Goal: Information Seeking & Learning: Learn about a topic

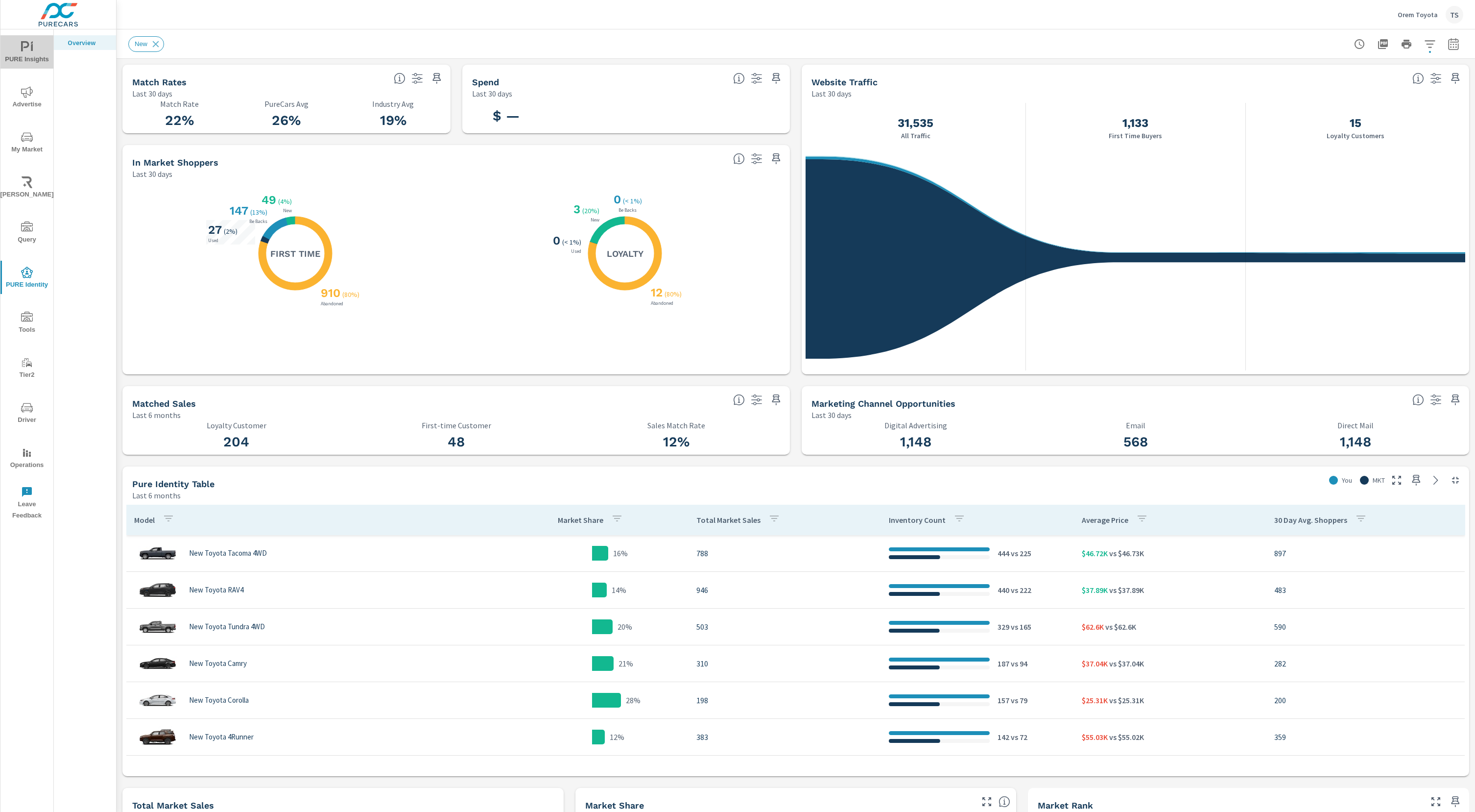
click at [26, 45] on icon "nav menu" at bounding box center [27, 46] width 12 height 12
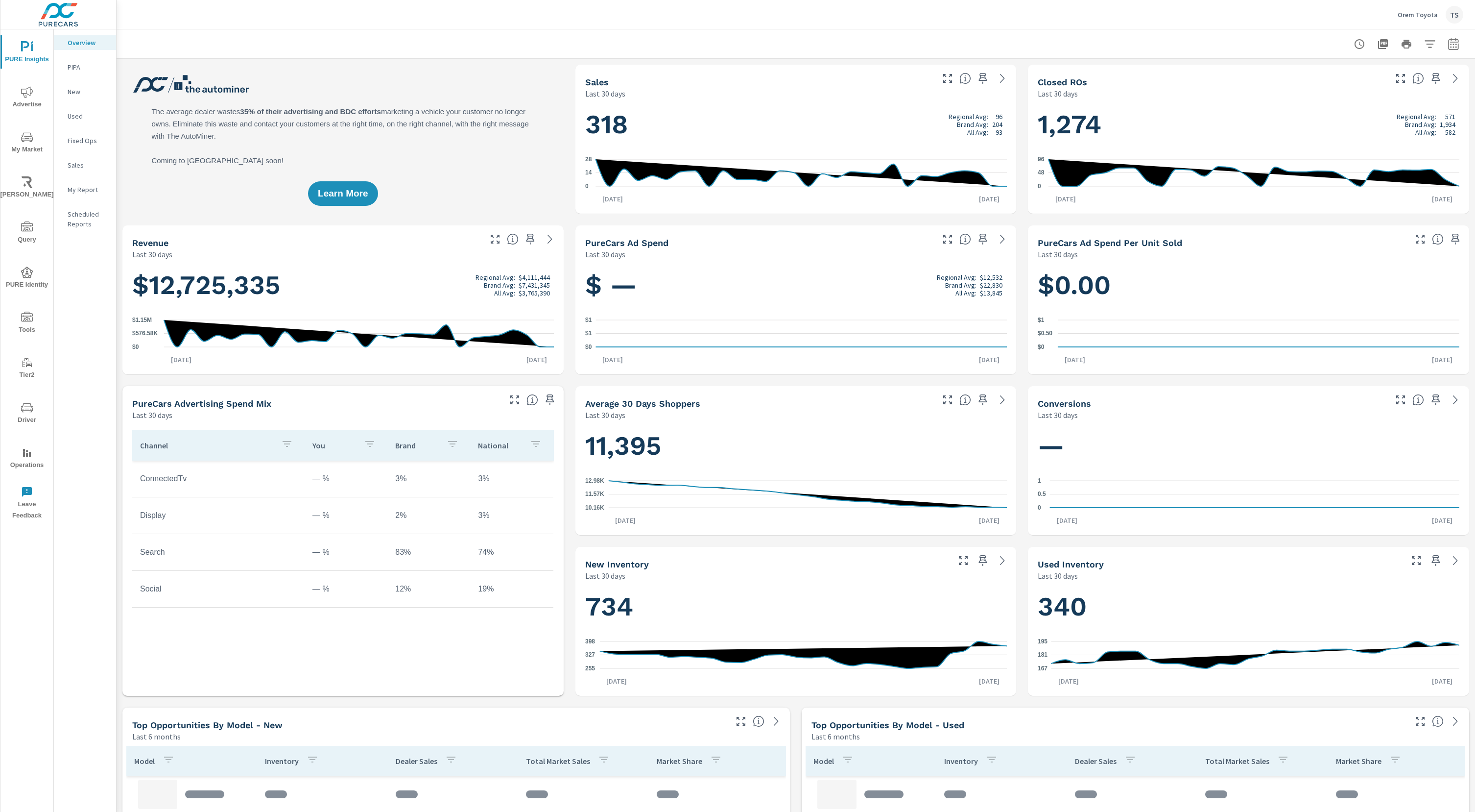
click at [22, 132] on icon "nav menu" at bounding box center [27, 137] width 12 height 12
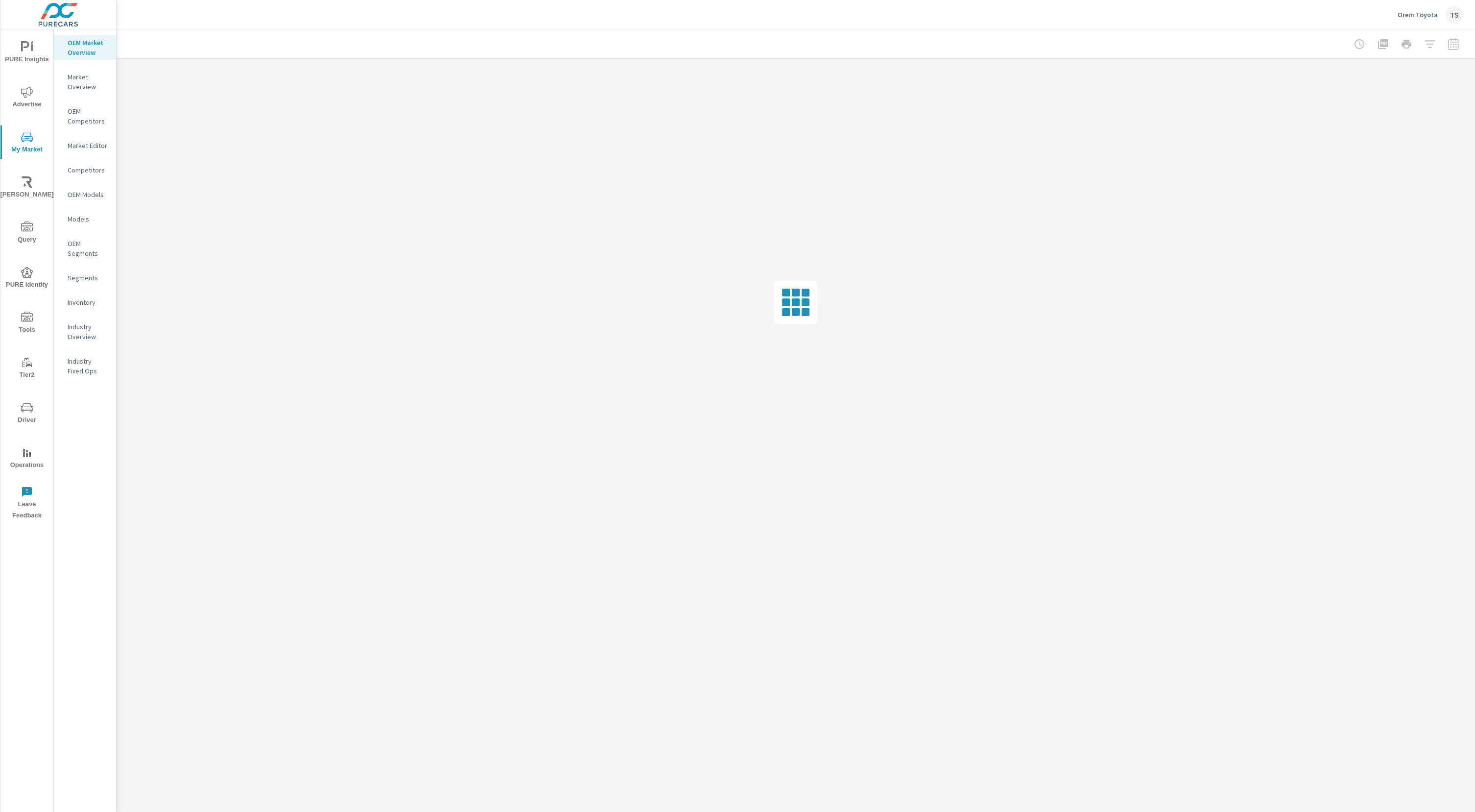
click at [1361, 46] on div at bounding box center [1406, 44] width 114 height 19
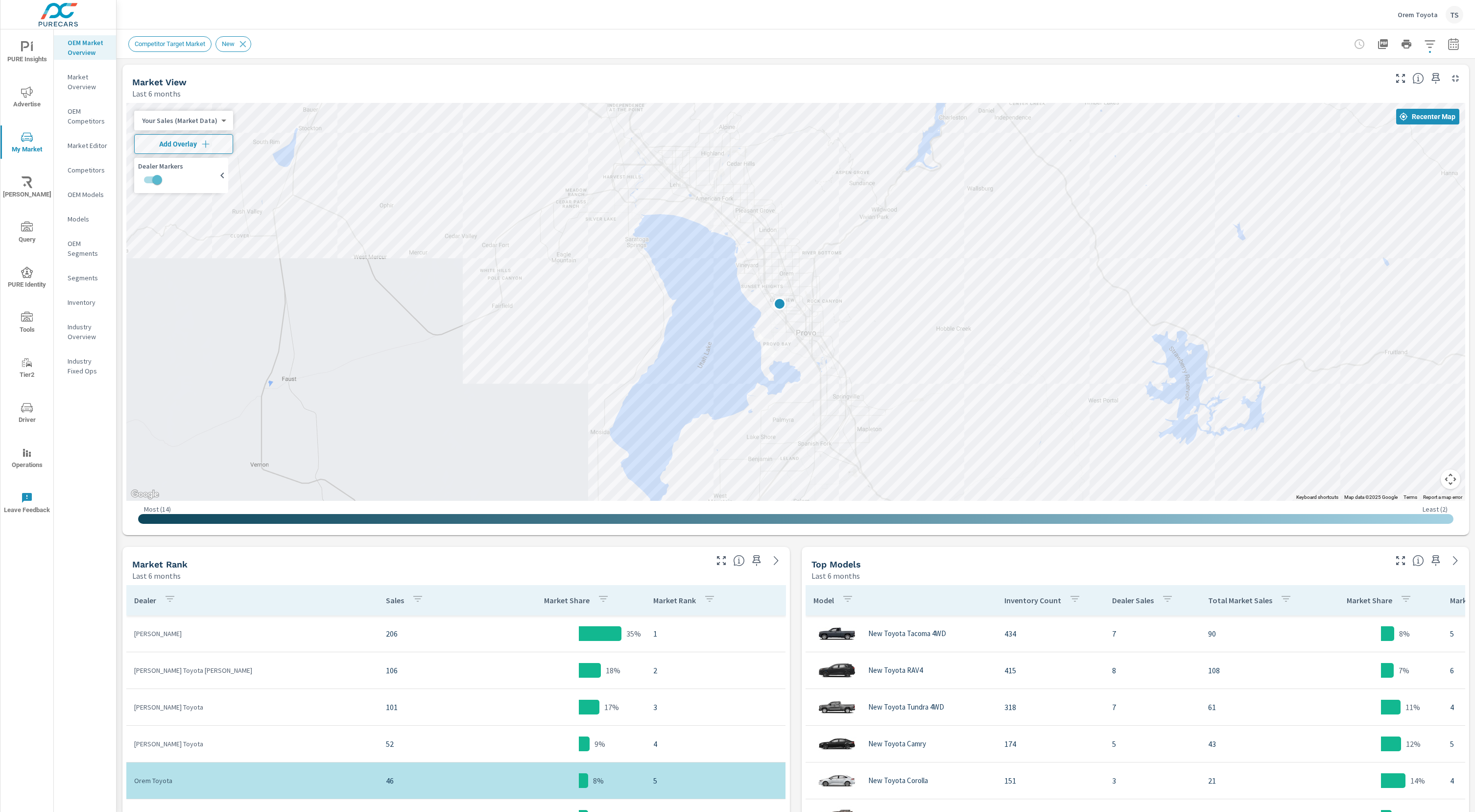
drag, startPoint x: 916, startPoint y: 360, endPoint x: 1050, endPoint y: 499, distance: 193.1
click at [1016, 574] on div "Last 6 months" at bounding box center [1099, 575] width 574 height 12
click at [755, 560] on icon "button" at bounding box center [756, 560] width 8 height 11
click at [1440, 559] on icon "button" at bounding box center [1436, 560] width 12 height 12
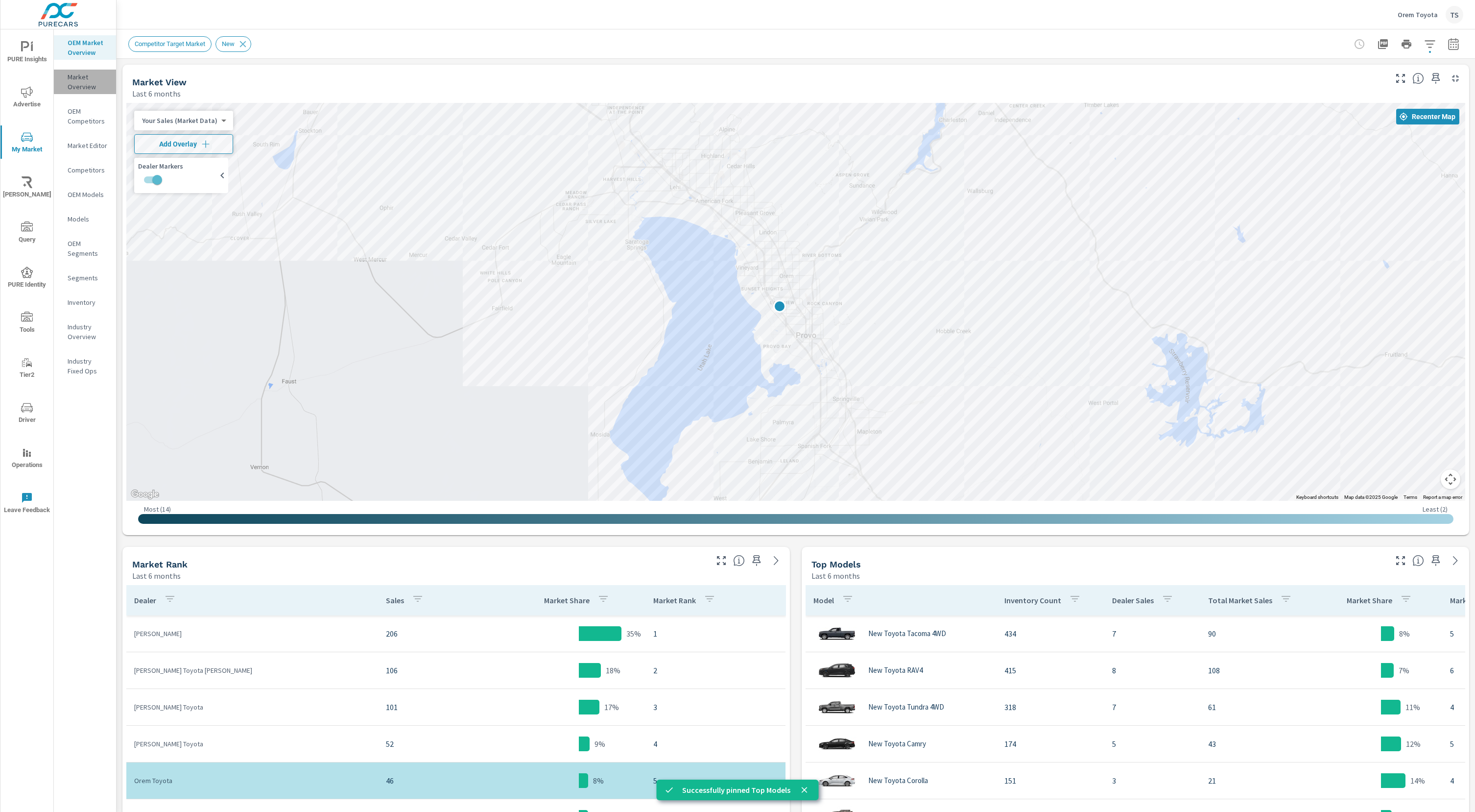
click at [94, 89] on p "Market Overview" at bounding box center [88, 81] width 41 height 19
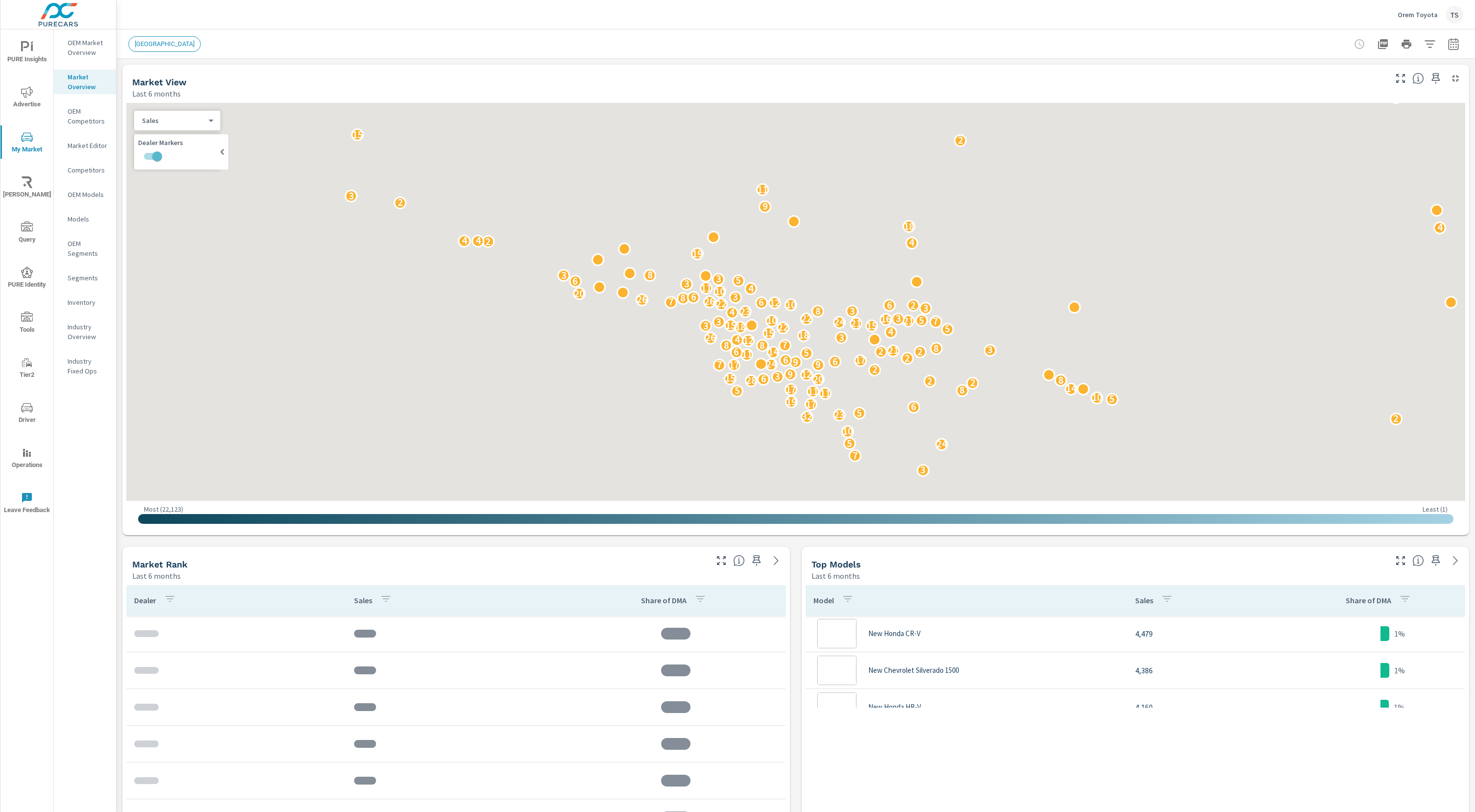
scroll to position [441, 0]
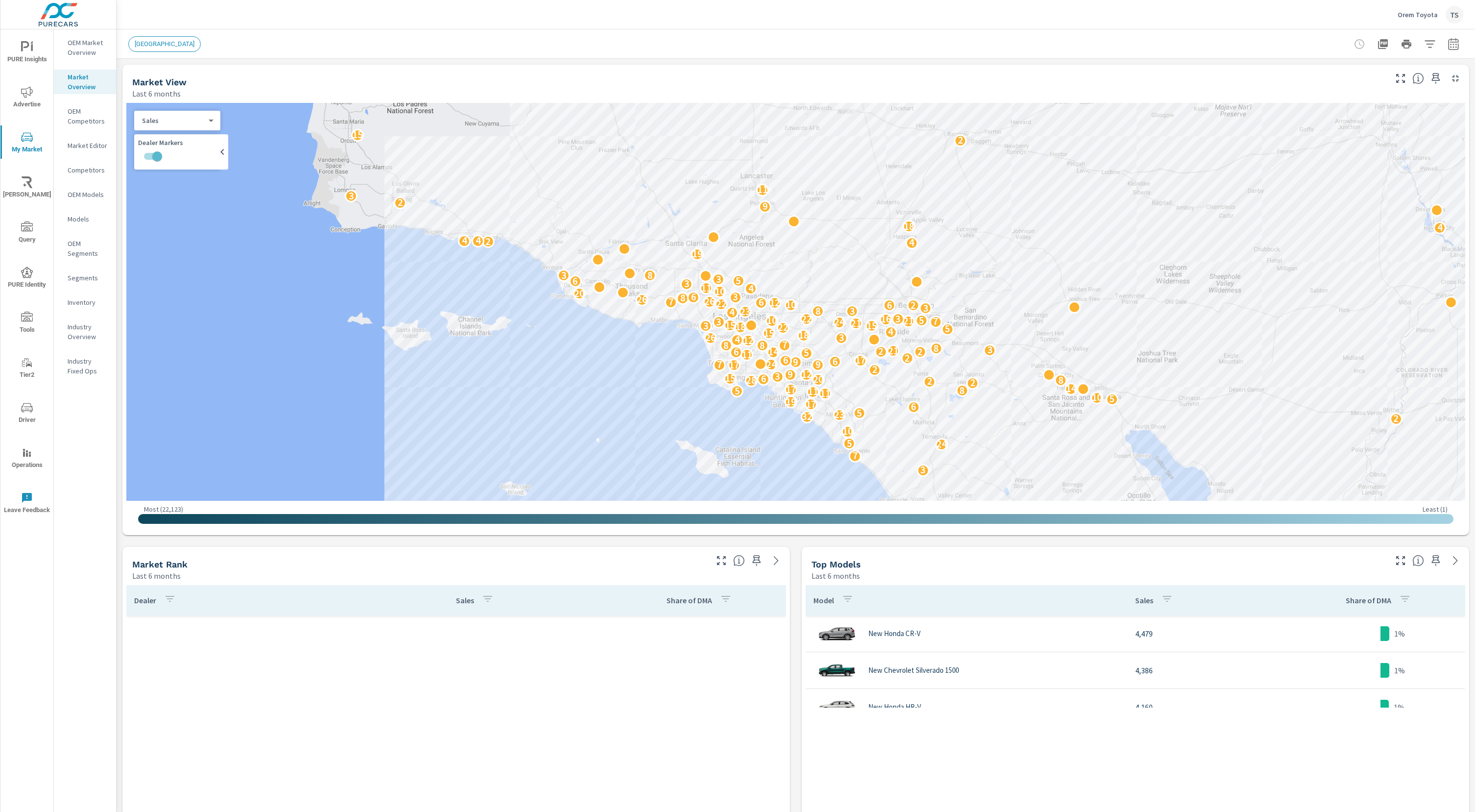
scroll to position [1764, 0]
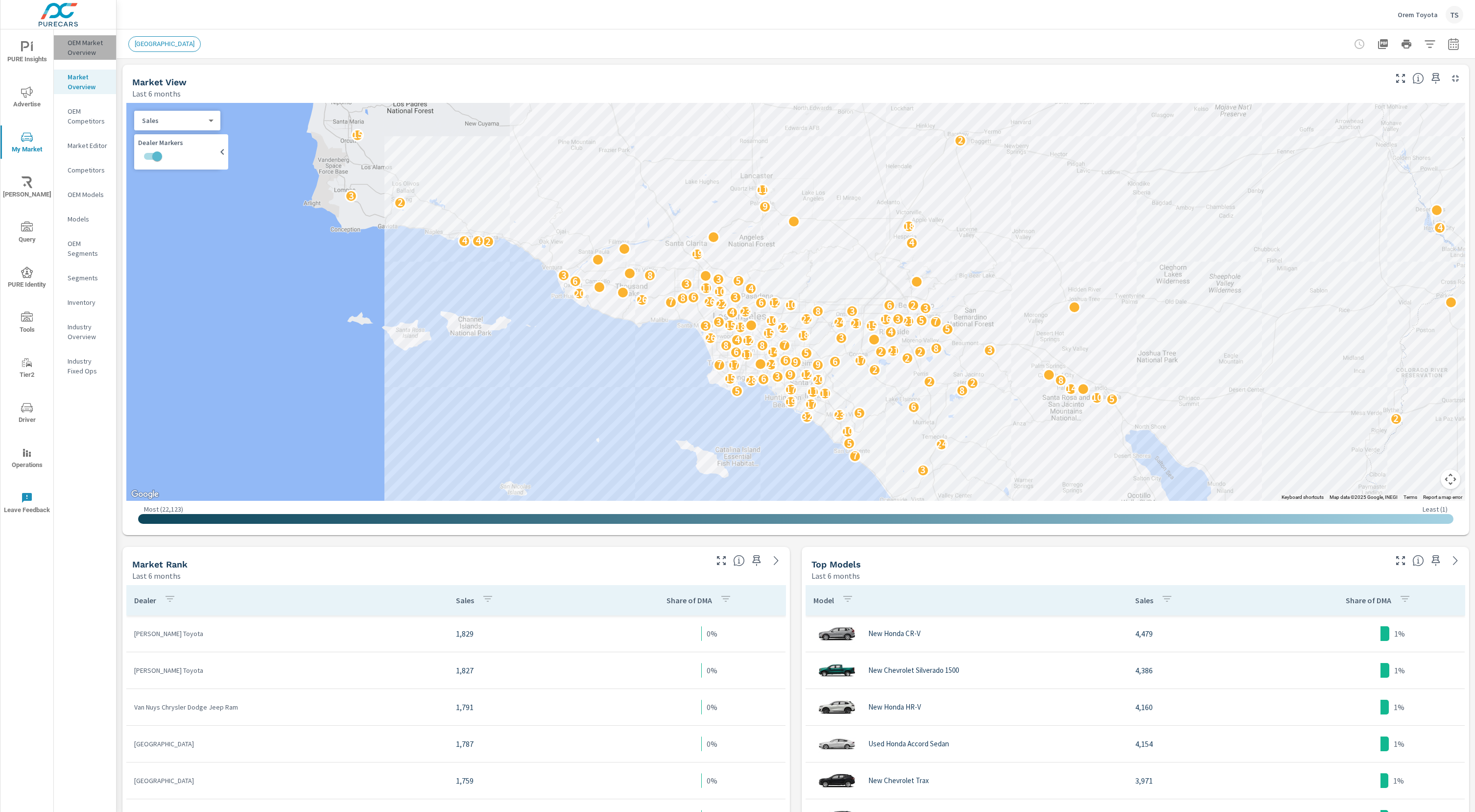
click at [80, 45] on p "OEM Market Overview" at bounding box center [88, 47] width 41 height 19
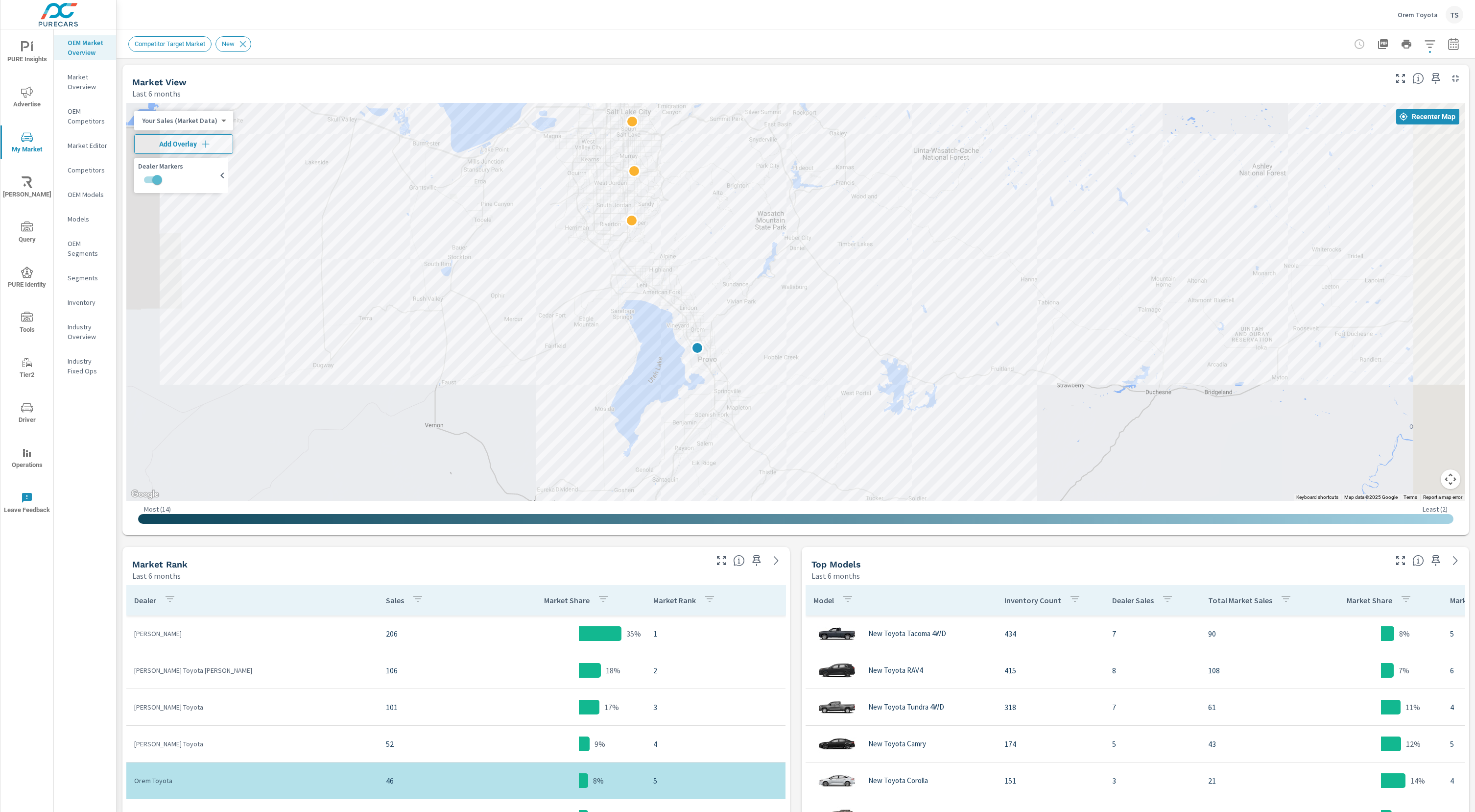
drag, startPoint x: 600, startPoint y: 328, endPoint x: 448, endPoint y: 415, distance: 175.1
click at [448, 414] on div at bounding box center [795, 302] width 1339 height 398
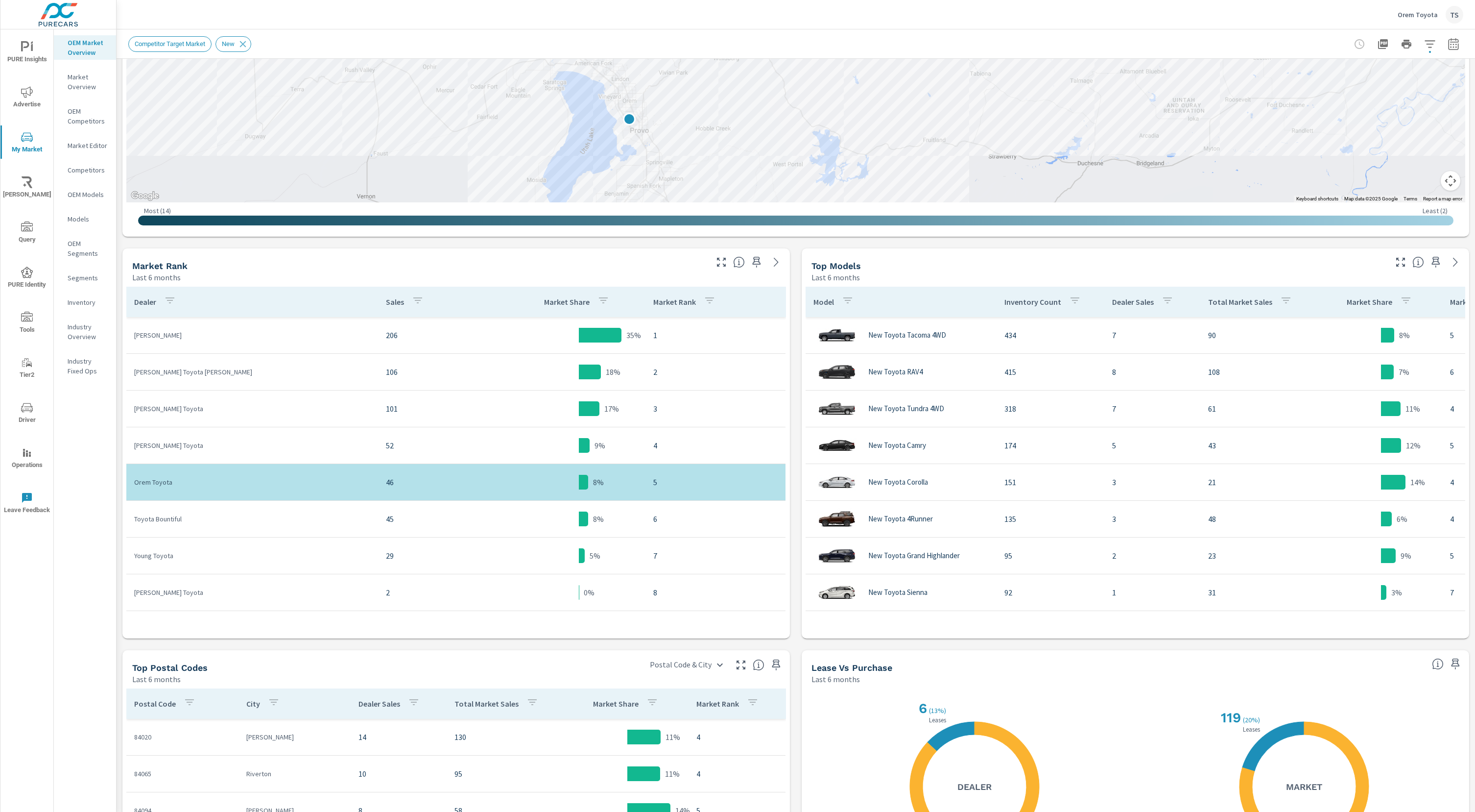
scroll to position [410, 0]
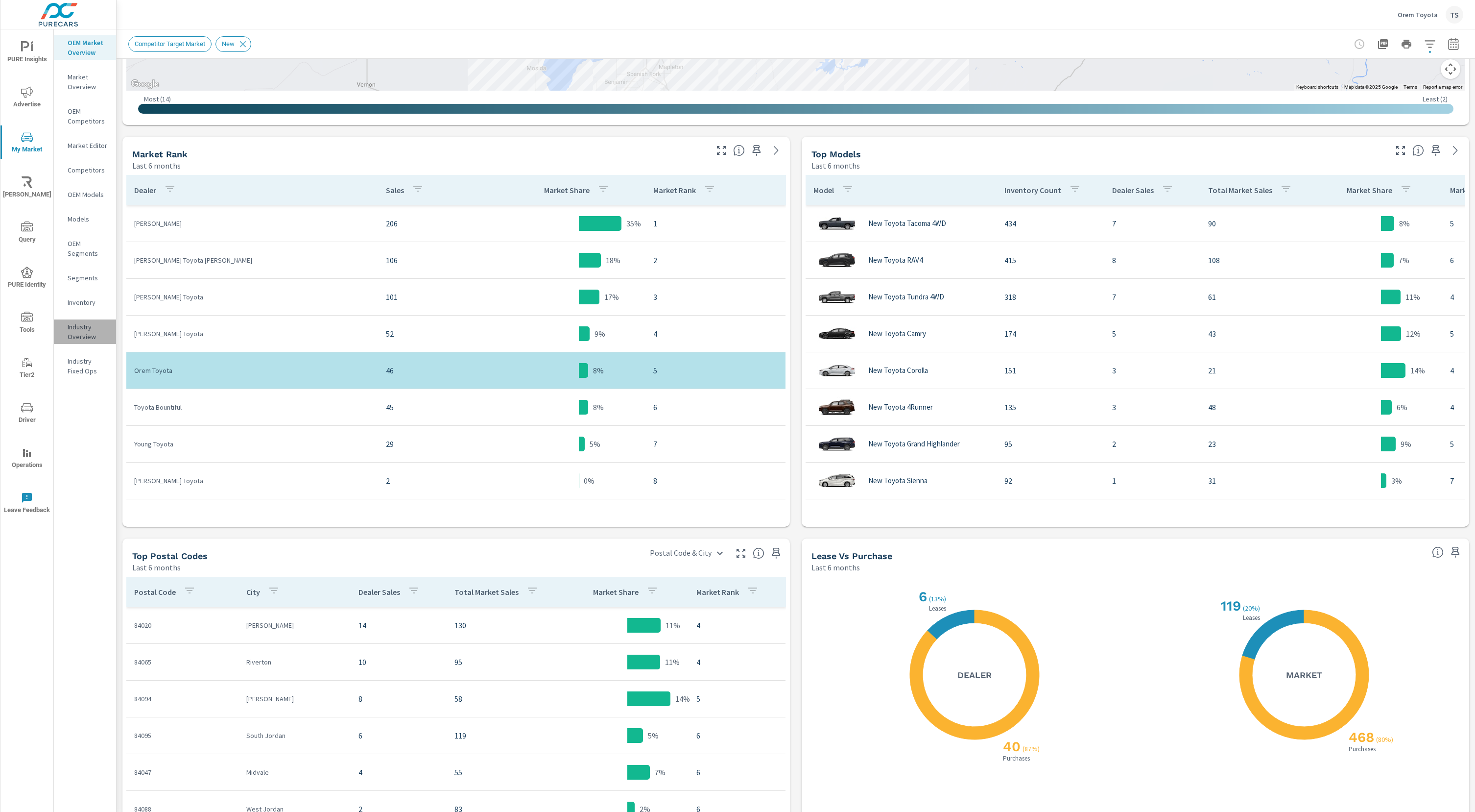
click at [69, 331] on p "Industry Overview" at bounding box center [88, 331] width 41 height 19
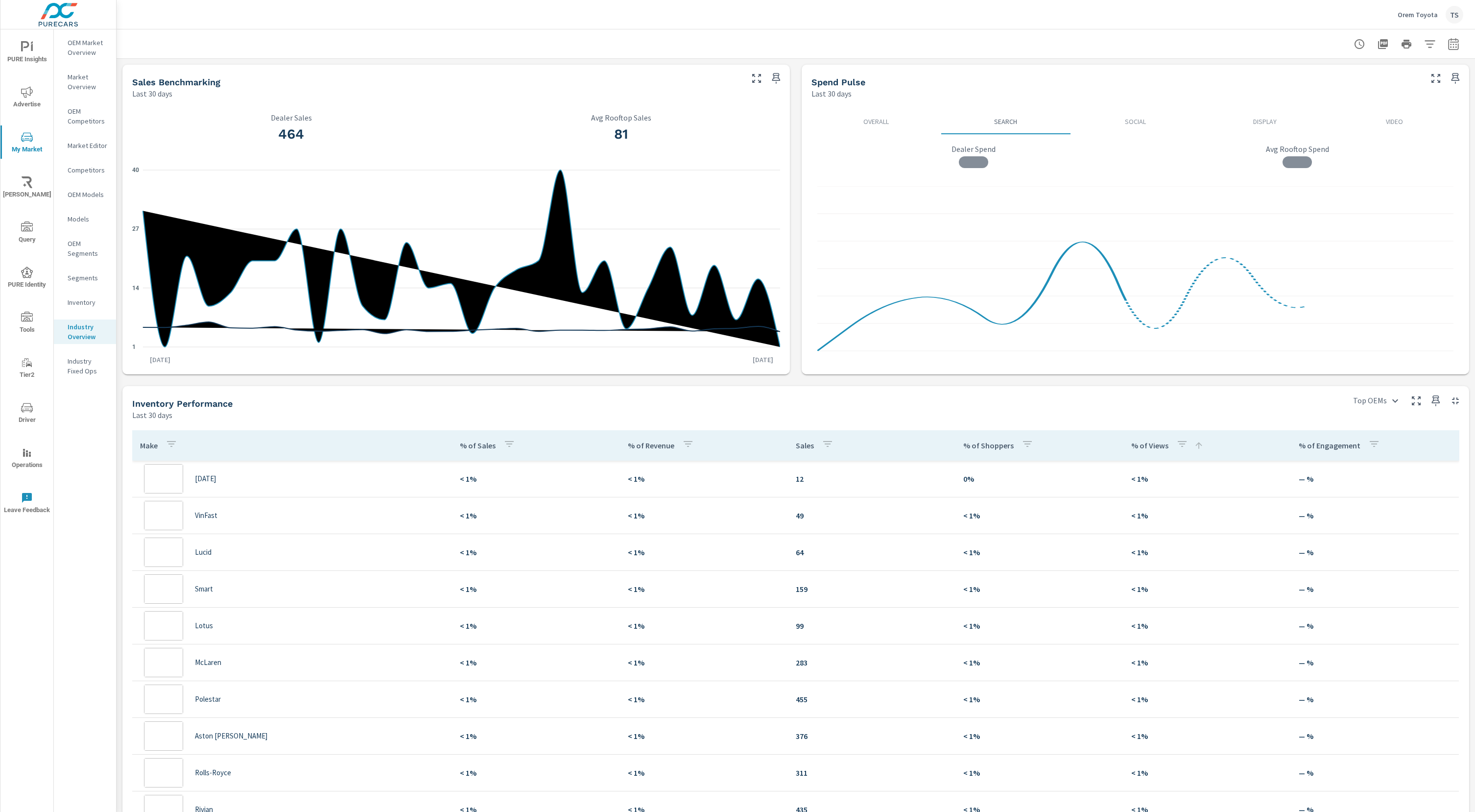
scroll to position [1139, 0]
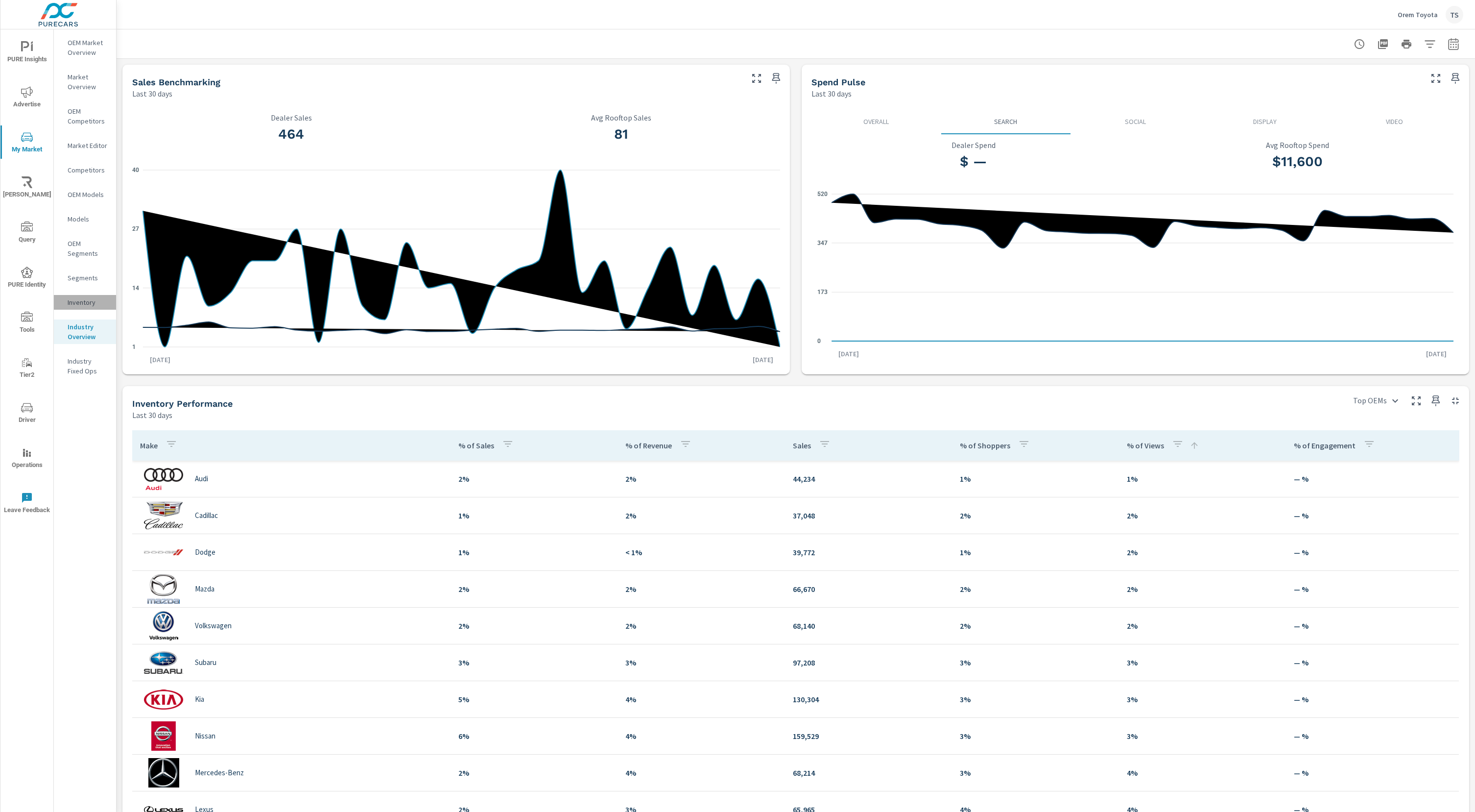
click at [77, 303] on p "Inventory" at bounding box center [88, 302] width 41 height 10
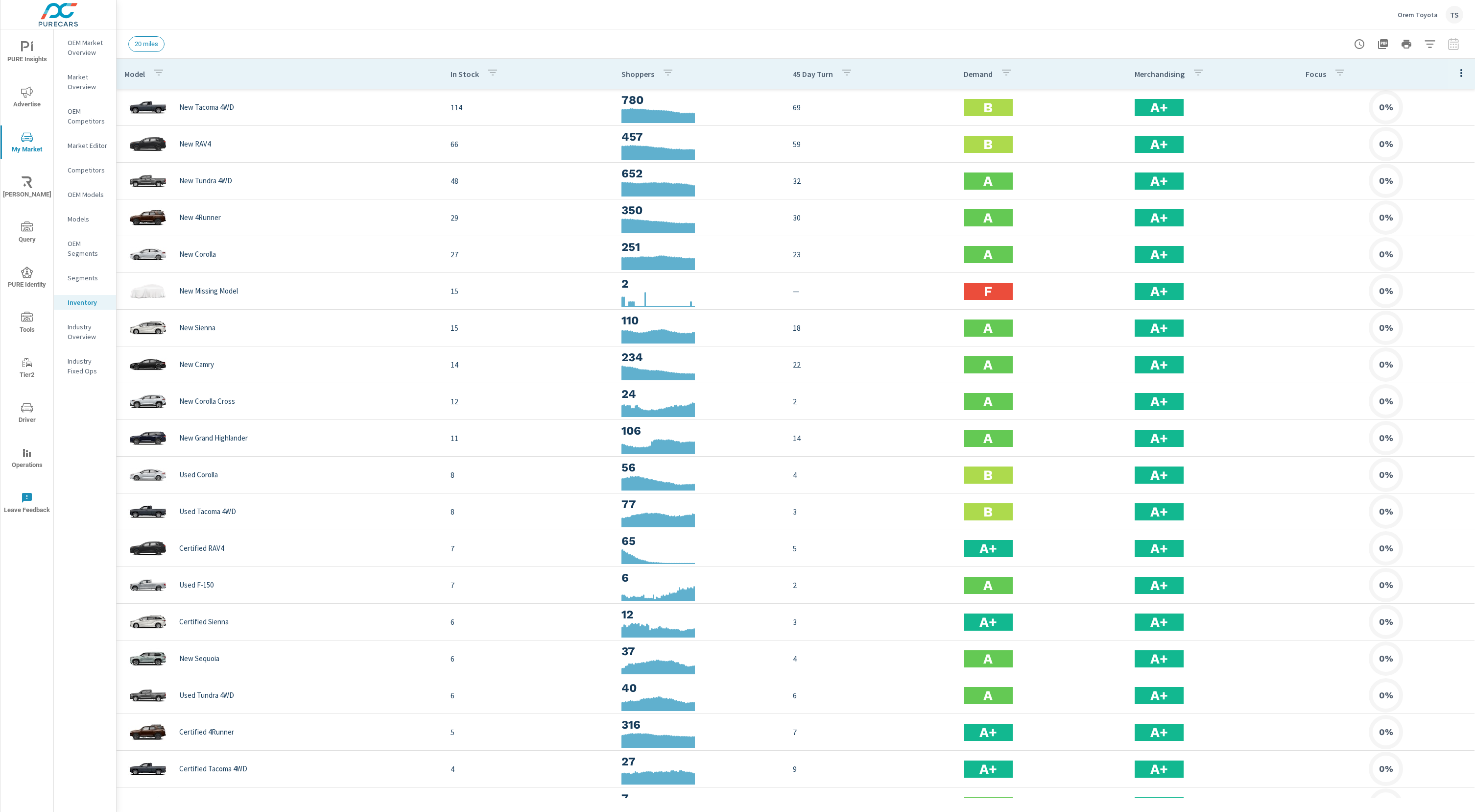
click at [1465, 69] on icon "button" at bounding box center [1461, 72] width 12 height 12
click at [1442, 233] on div "Customize columns..." at bounding box center [1430, 227] width 78 height 18
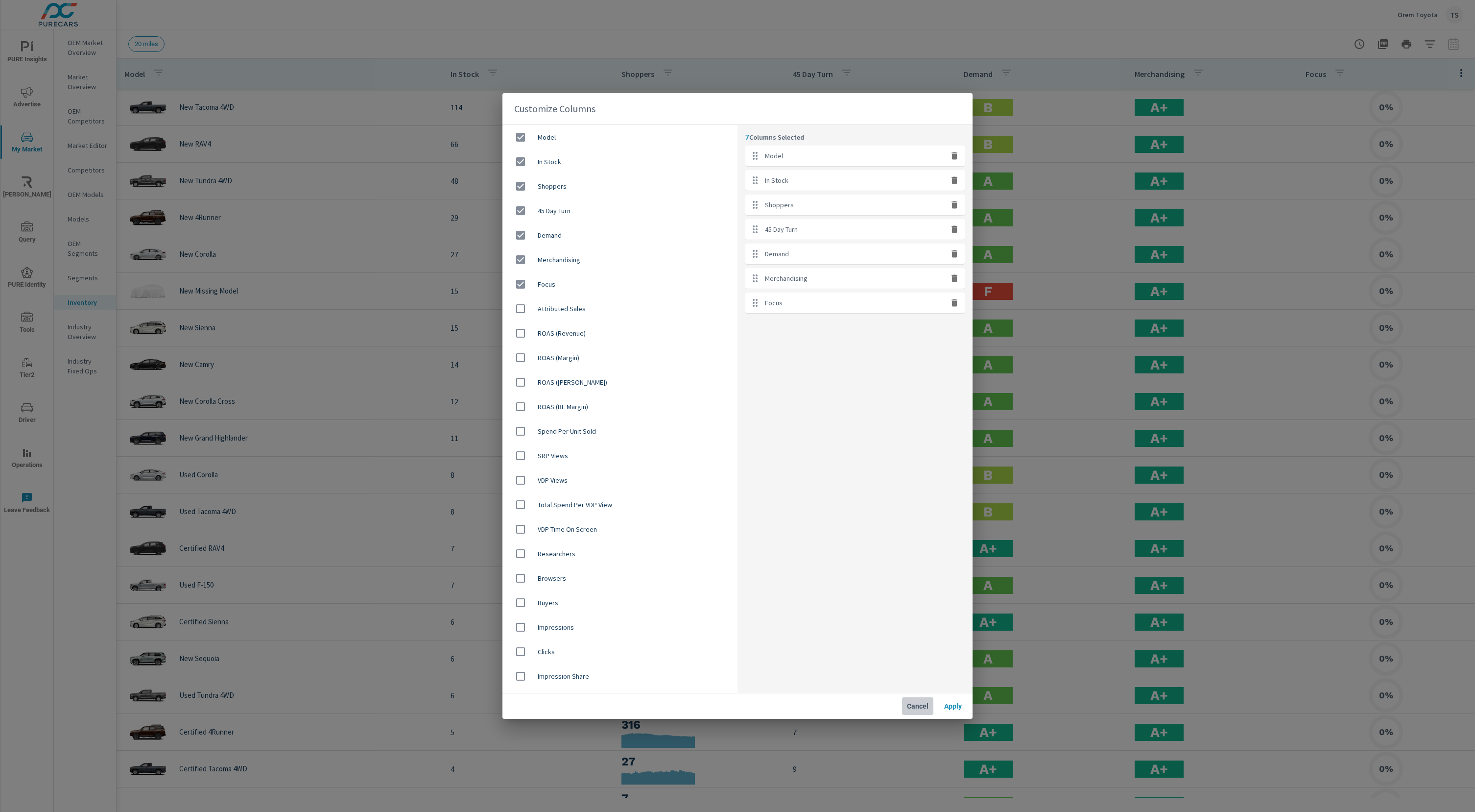
click at [911, 706] on span "Cancel" at bounding box center [918, 706] width 23 height 9
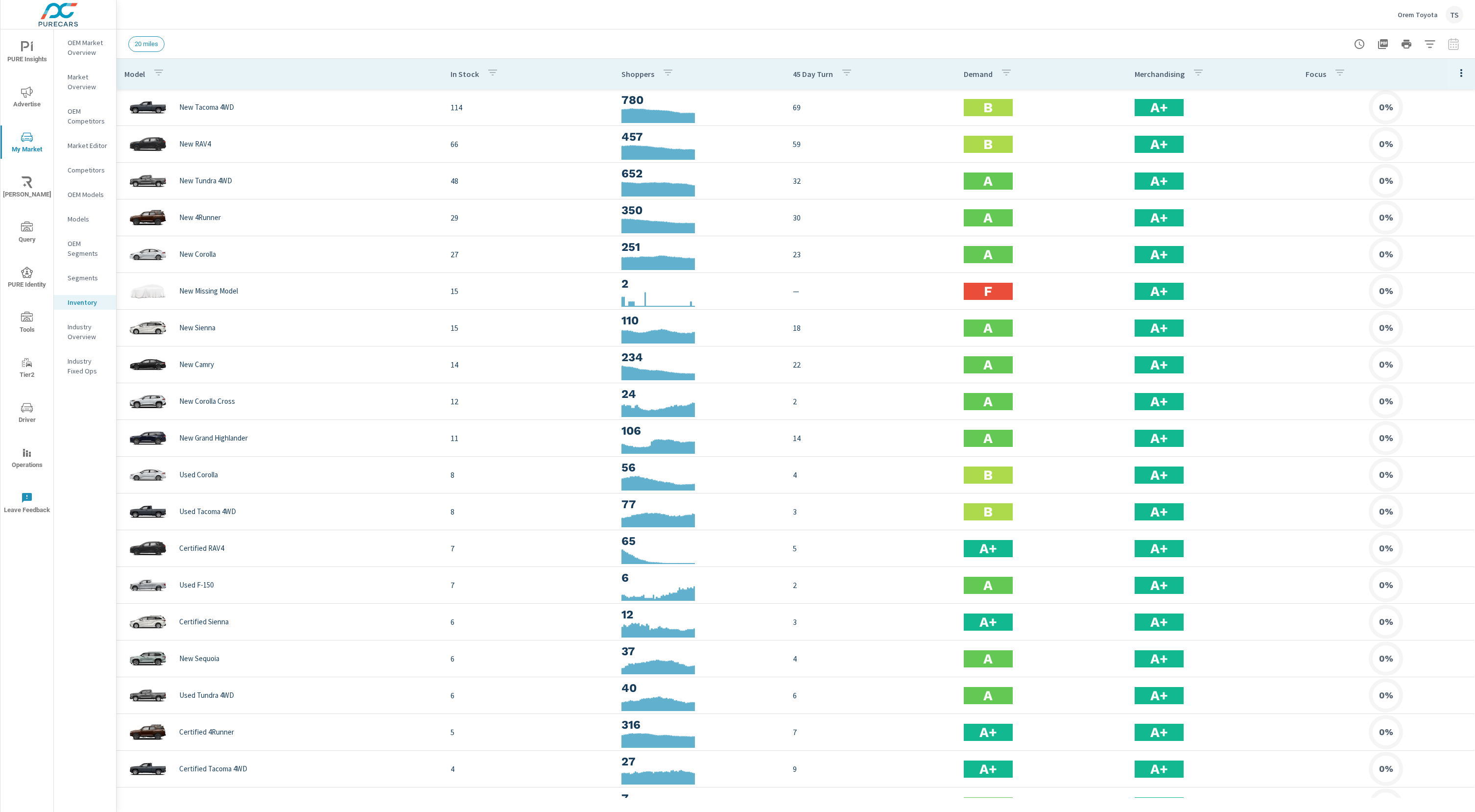
click at [81, 222] on p "Models" at bounding box center [88, 219] width 41 height 10
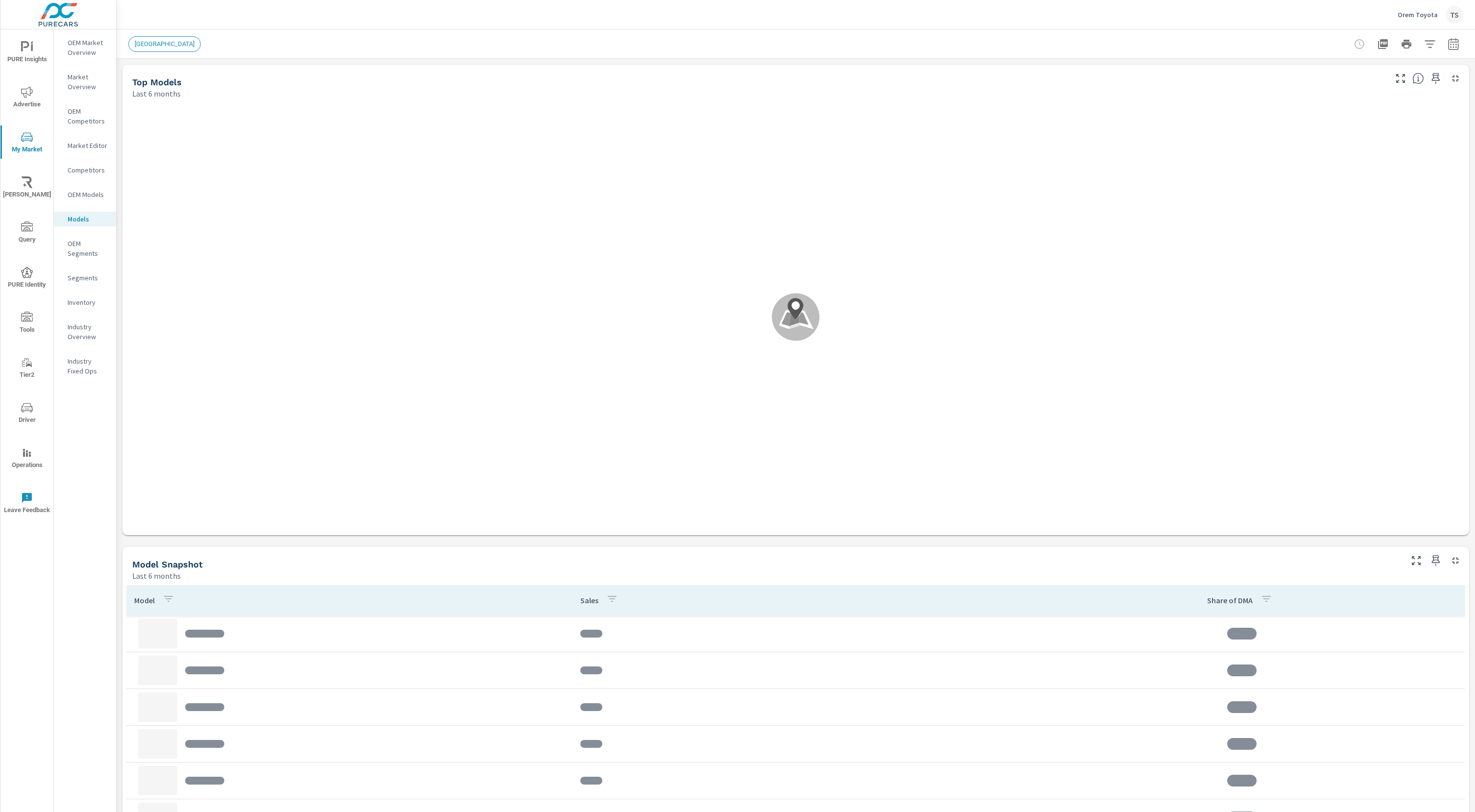
scroll to position [441, 0]
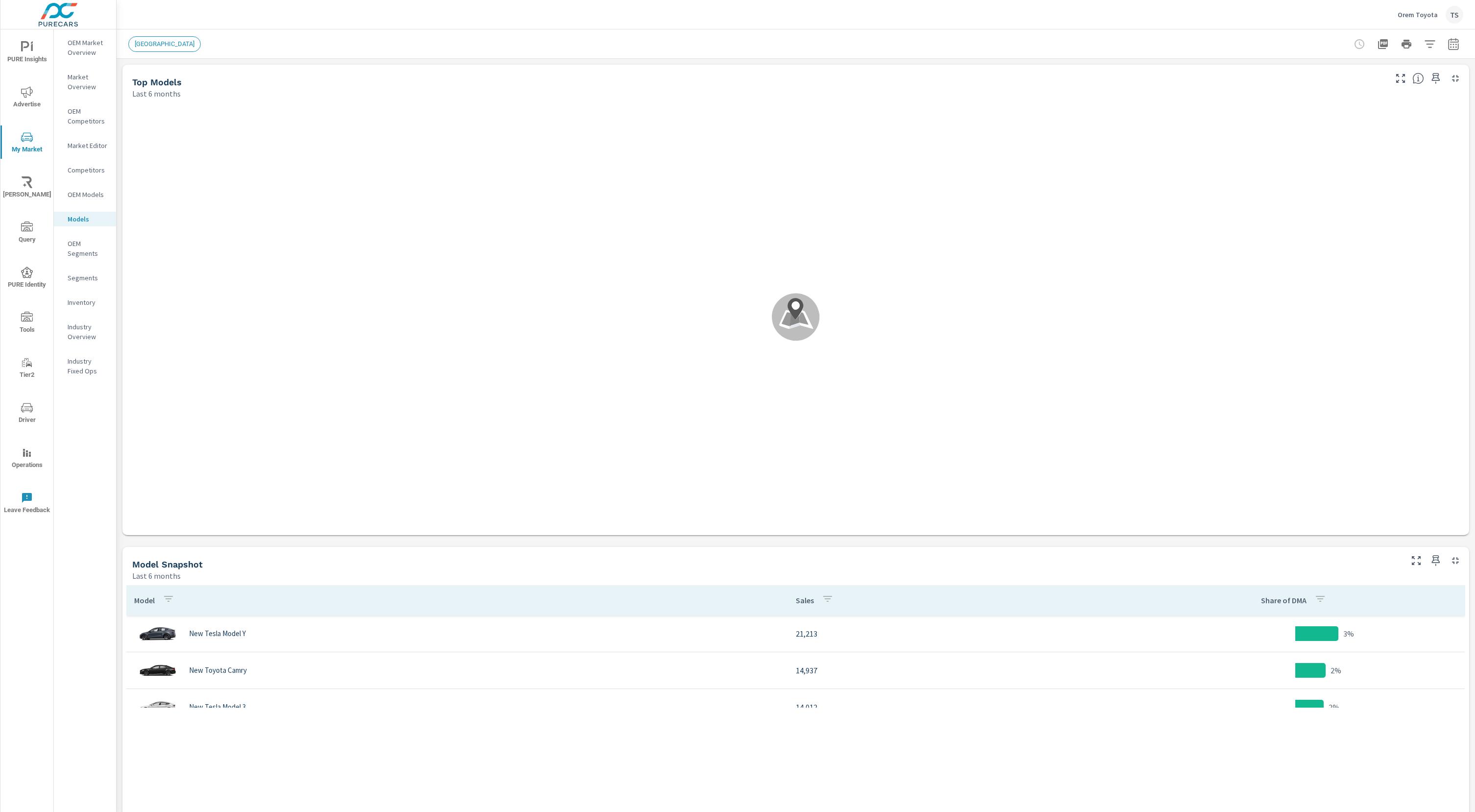
scroll to position [735, 0]
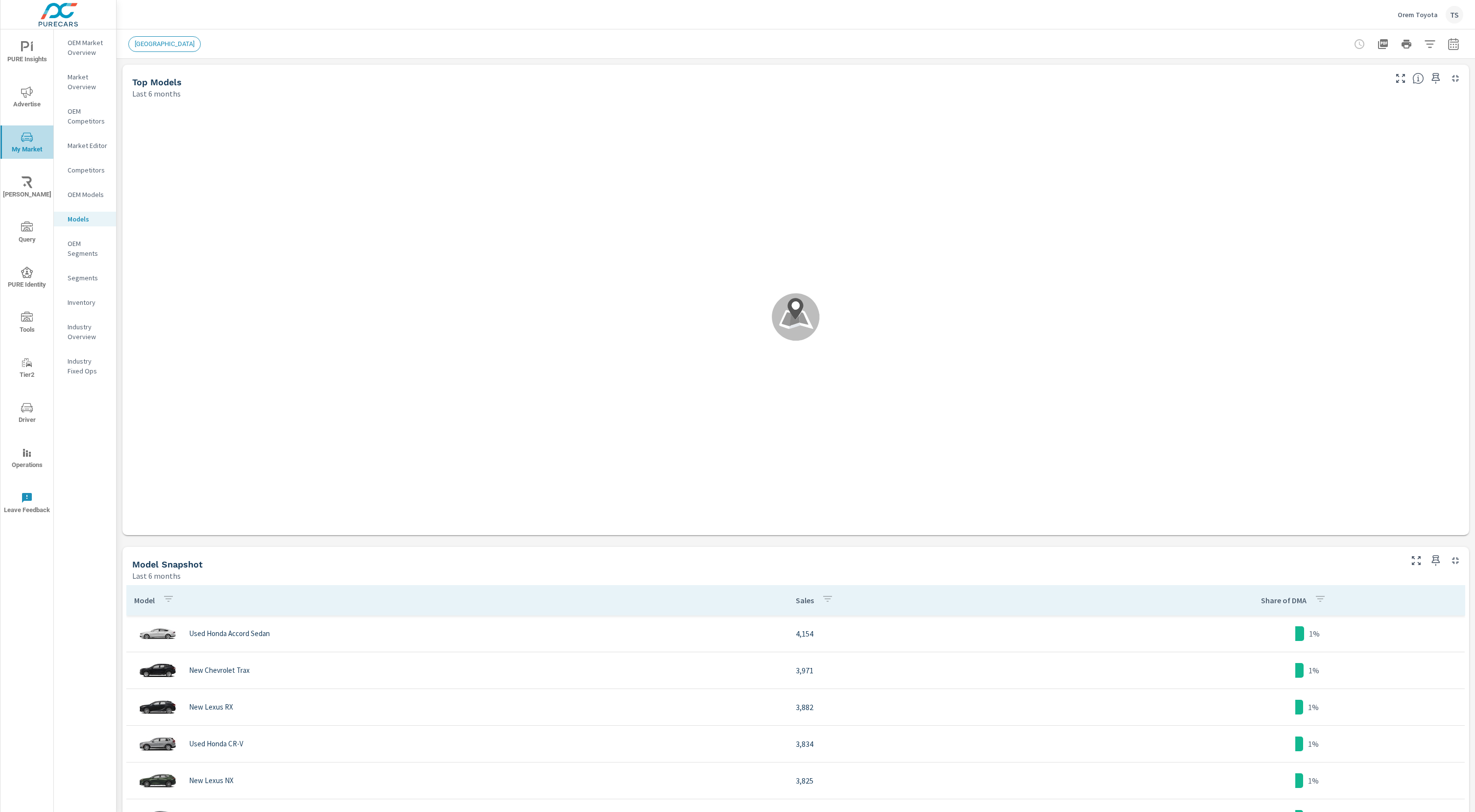
click at [33, 140] on span "My Market" at bounding box center [27, 144] width 47 height 24
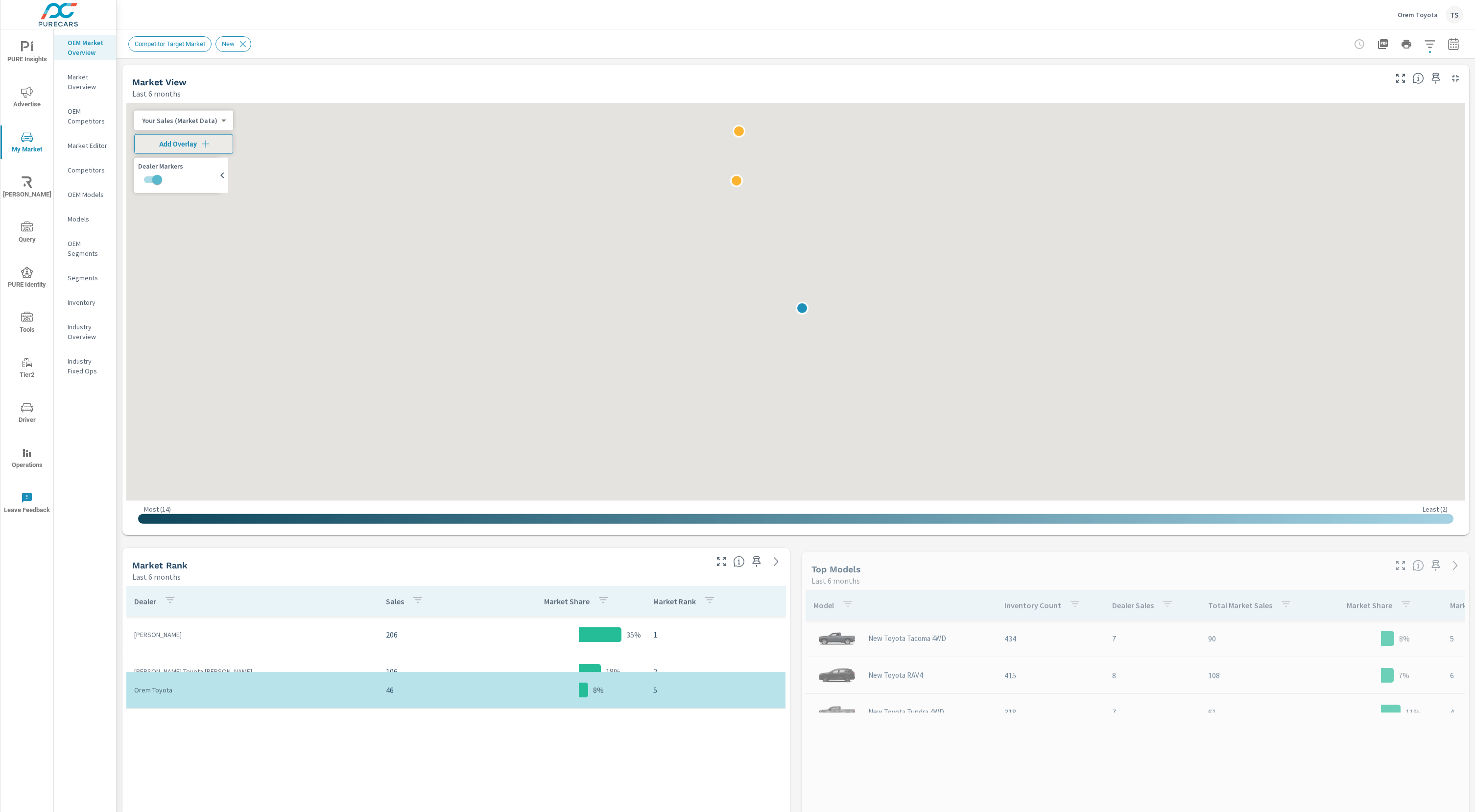
scroll to position [37, 0]
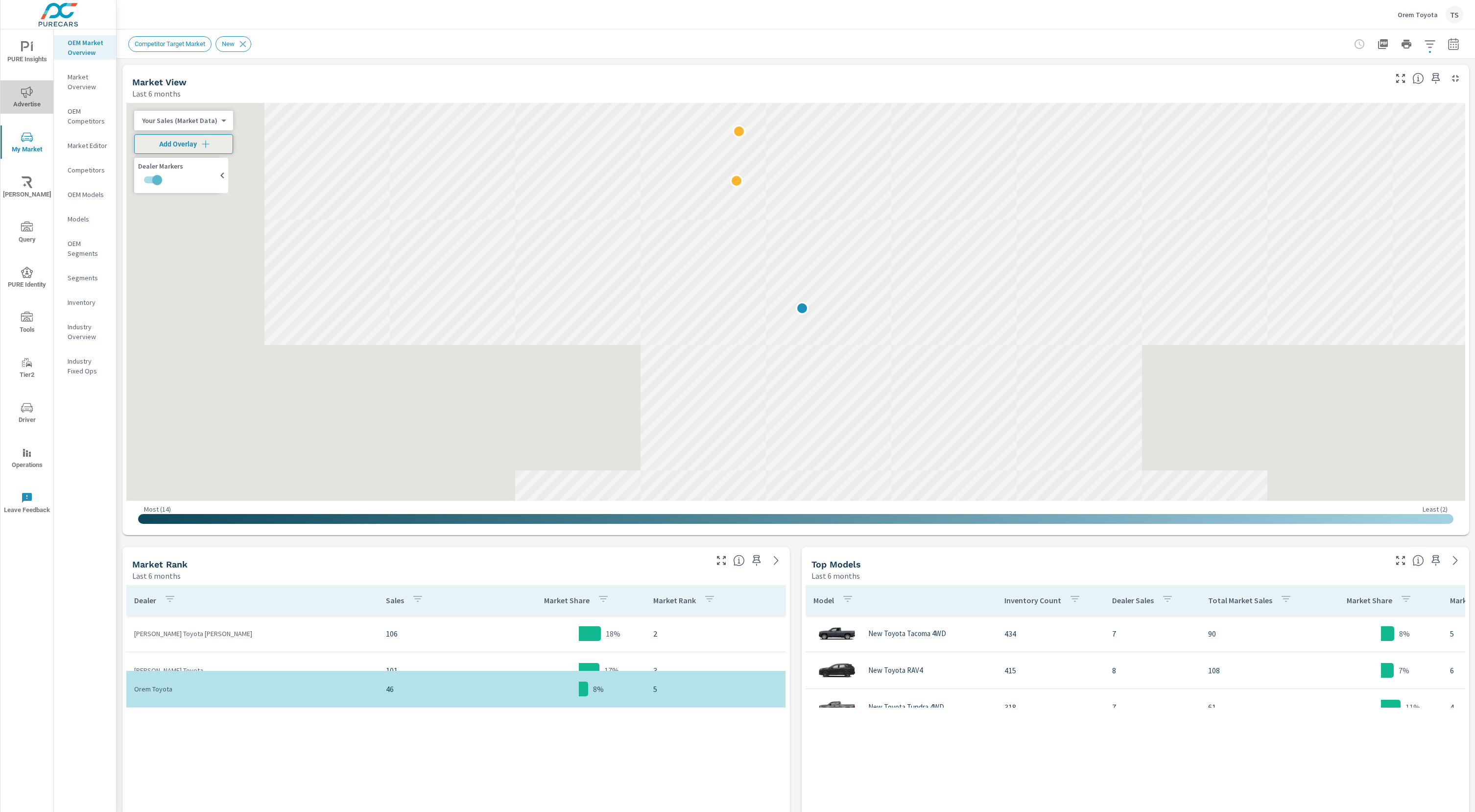
click at [22, 85] on button "Advertise" at bounding box center [27, 97] width 53 height 33
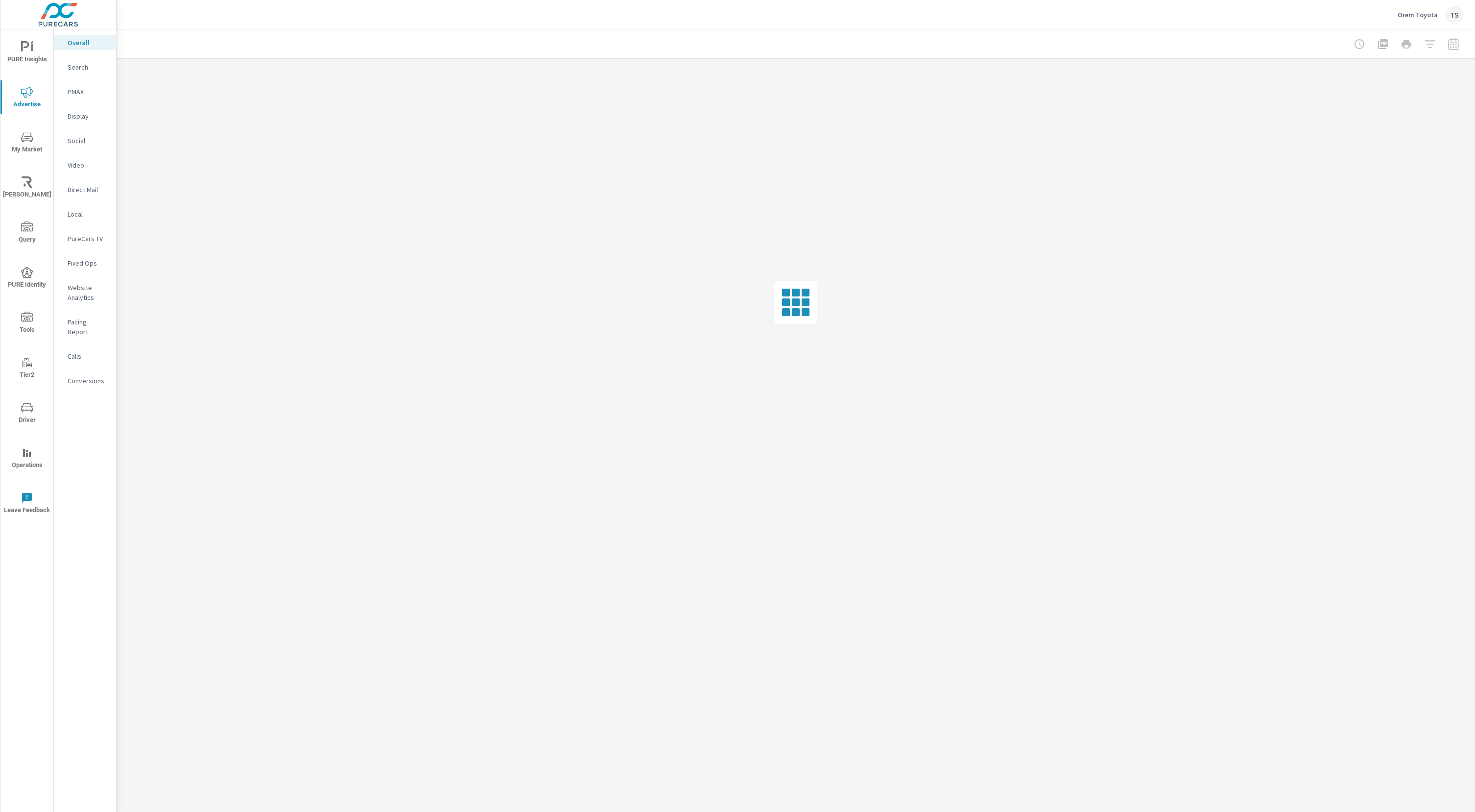
click at [1357, 44] on div at bounding box center [1406, 44] width 114 height 19
click at [25, 142] on icon "nav menu" at bounding box center [27, 137] width 12 height 12
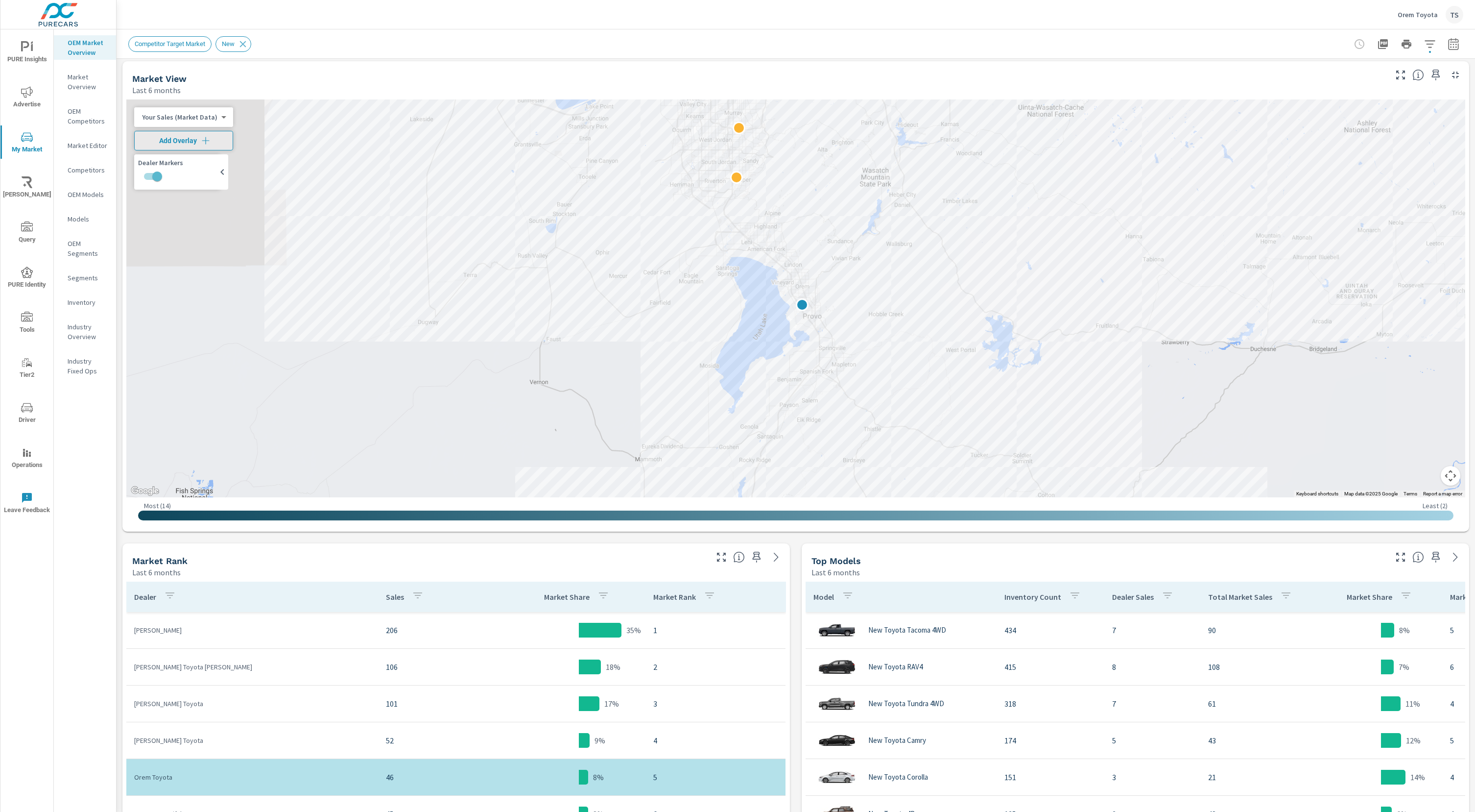
scroll to position [138, 0]
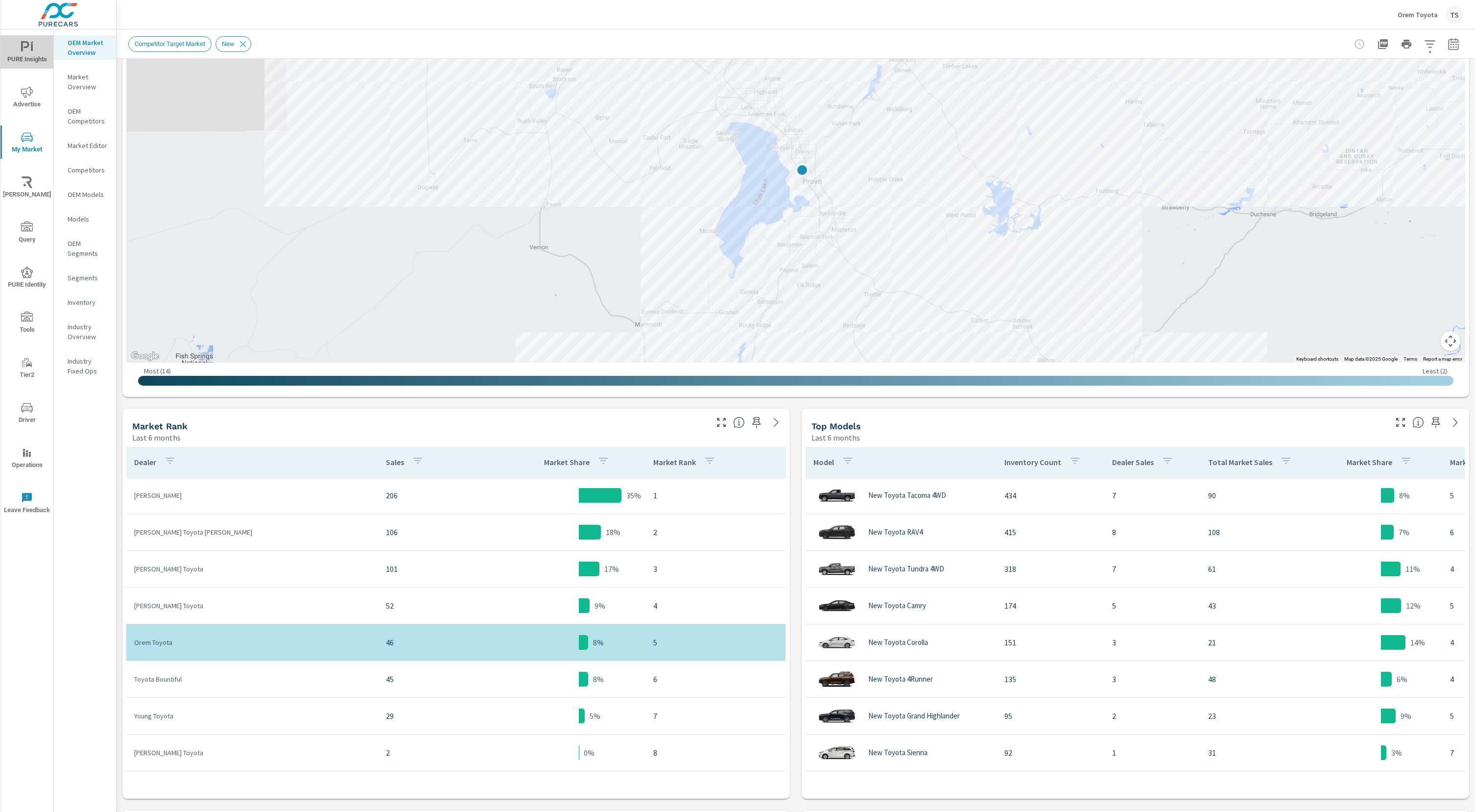
click at [24, 58] on span "PURE Insights" at bounding box center [27, 53] width 47 height 24
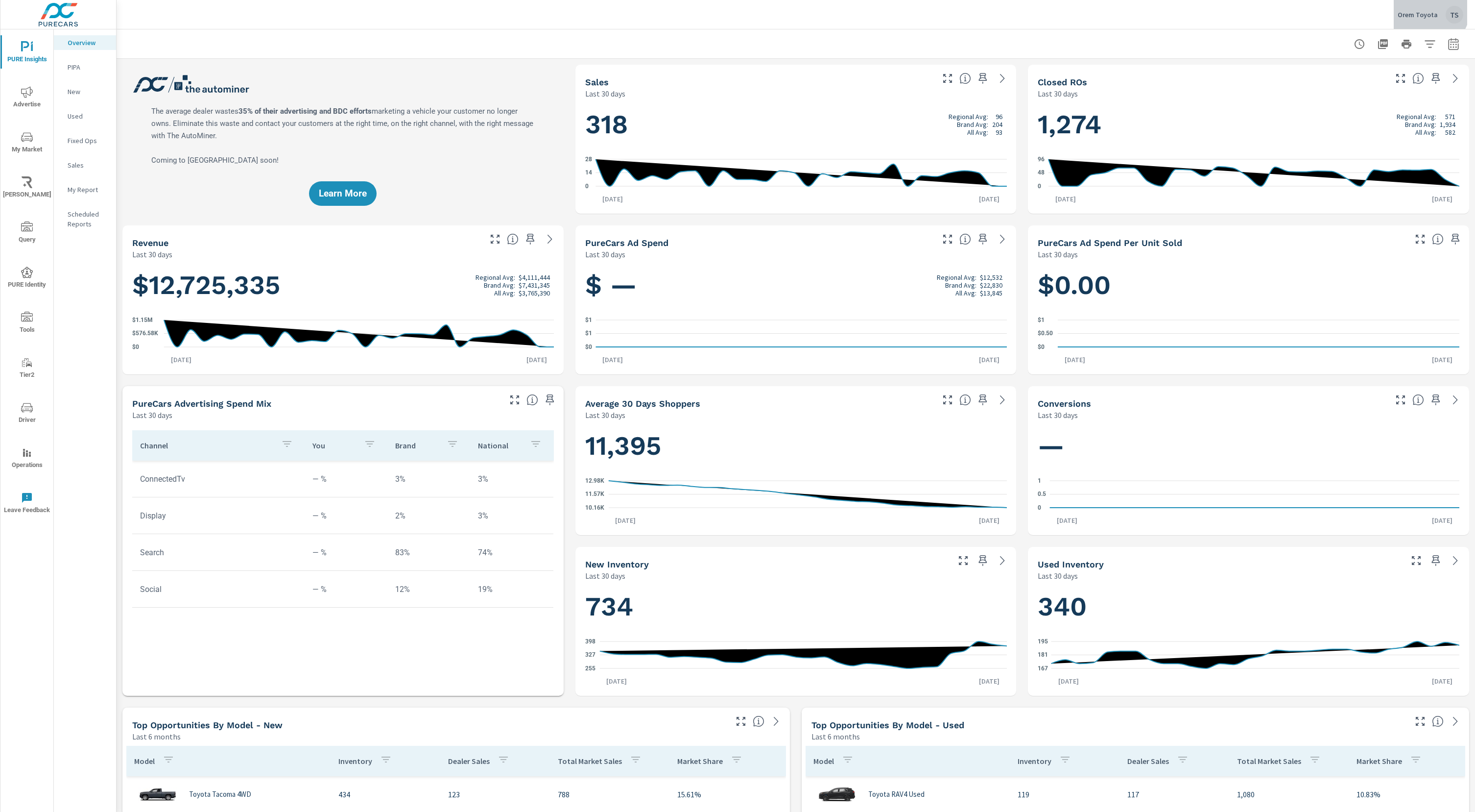
click at [1420, 9] on button "Orem Toyota TS" at bounding box center [1431, 14] width 73 height 29
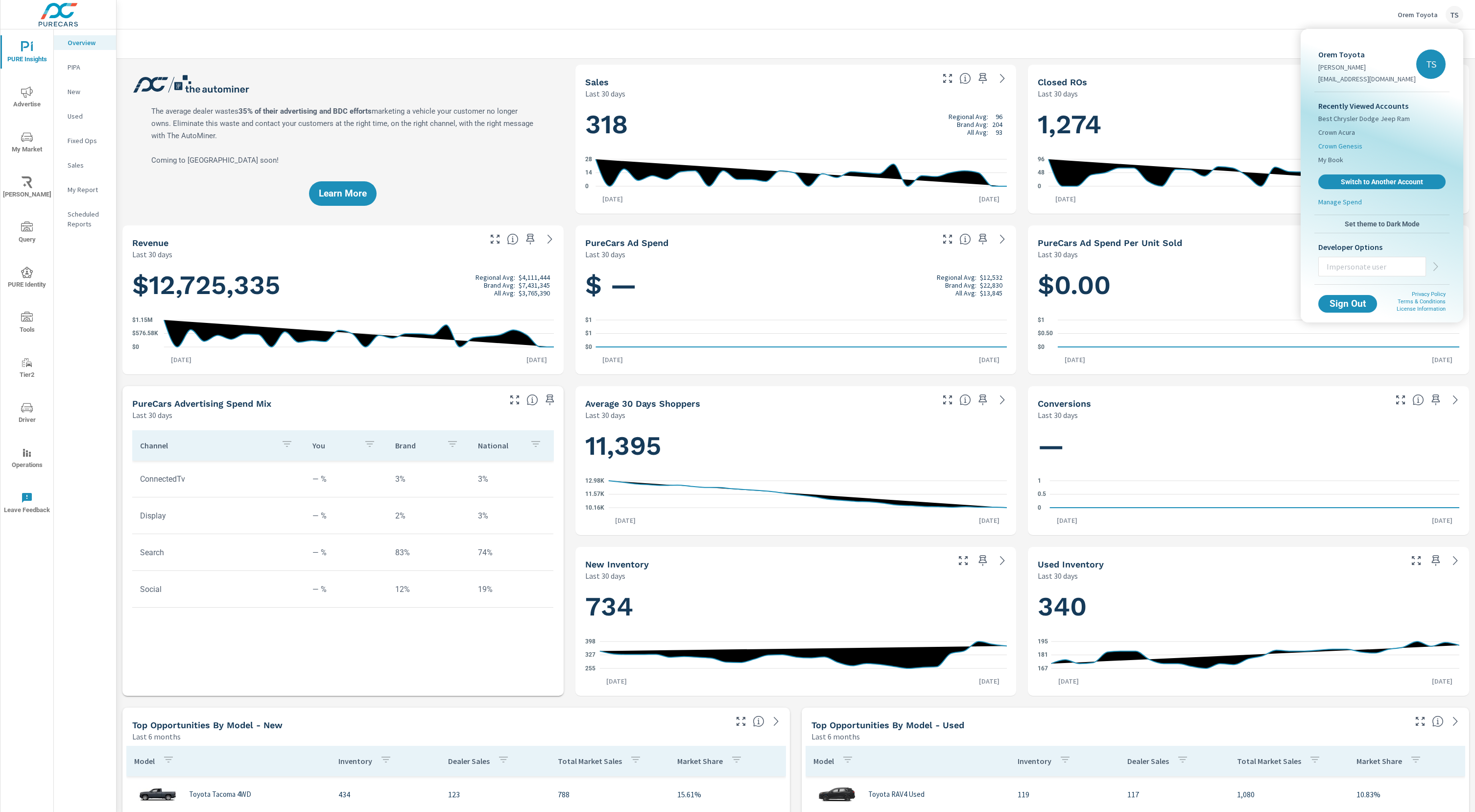
click at [1356, 149] on span "Crown Genesis" at bounding box center [1341, 145] width 44 height 10
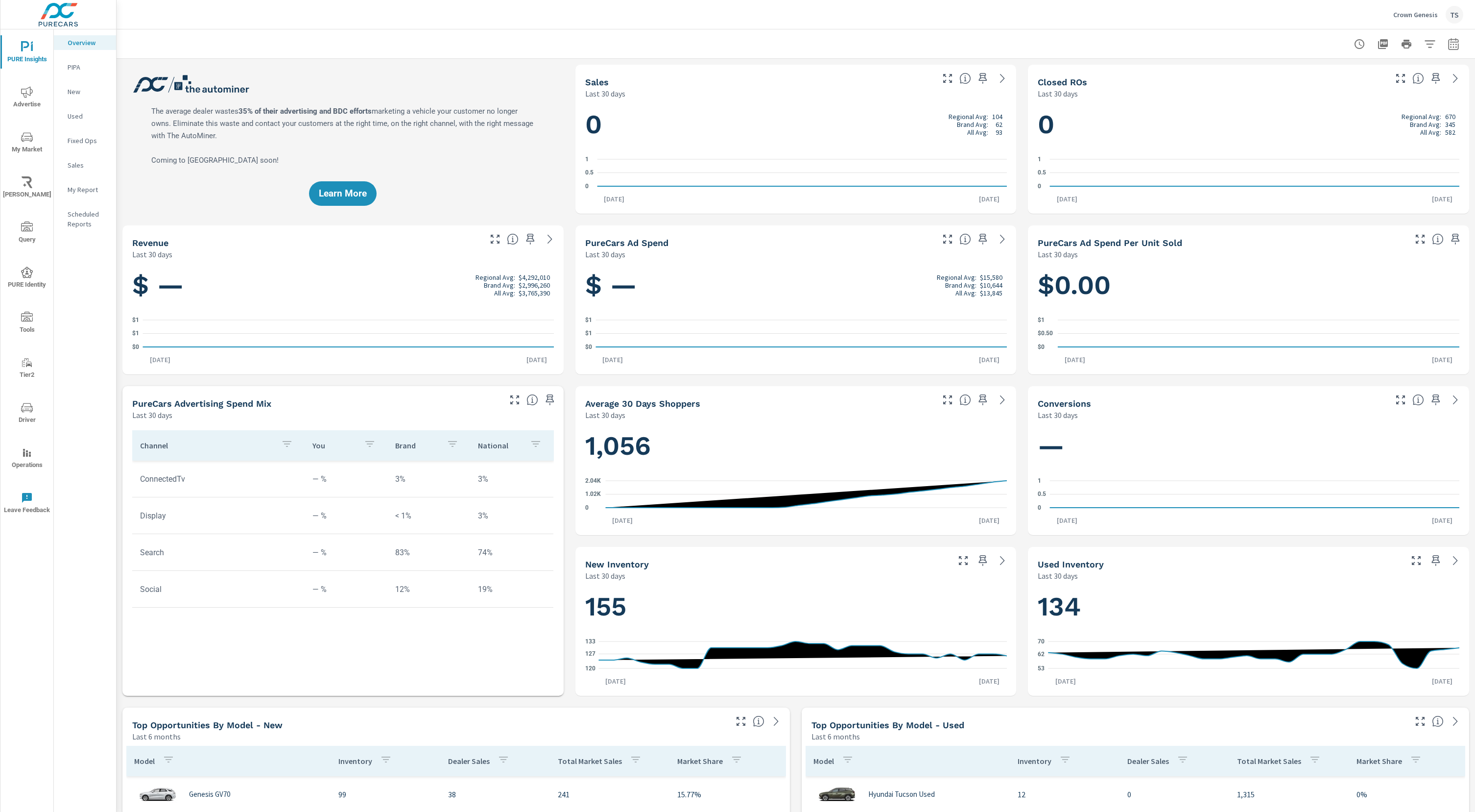
click at [1428, 18] on p "Crown Genesis" at bounding box center [1416, 15] width 44 height 9
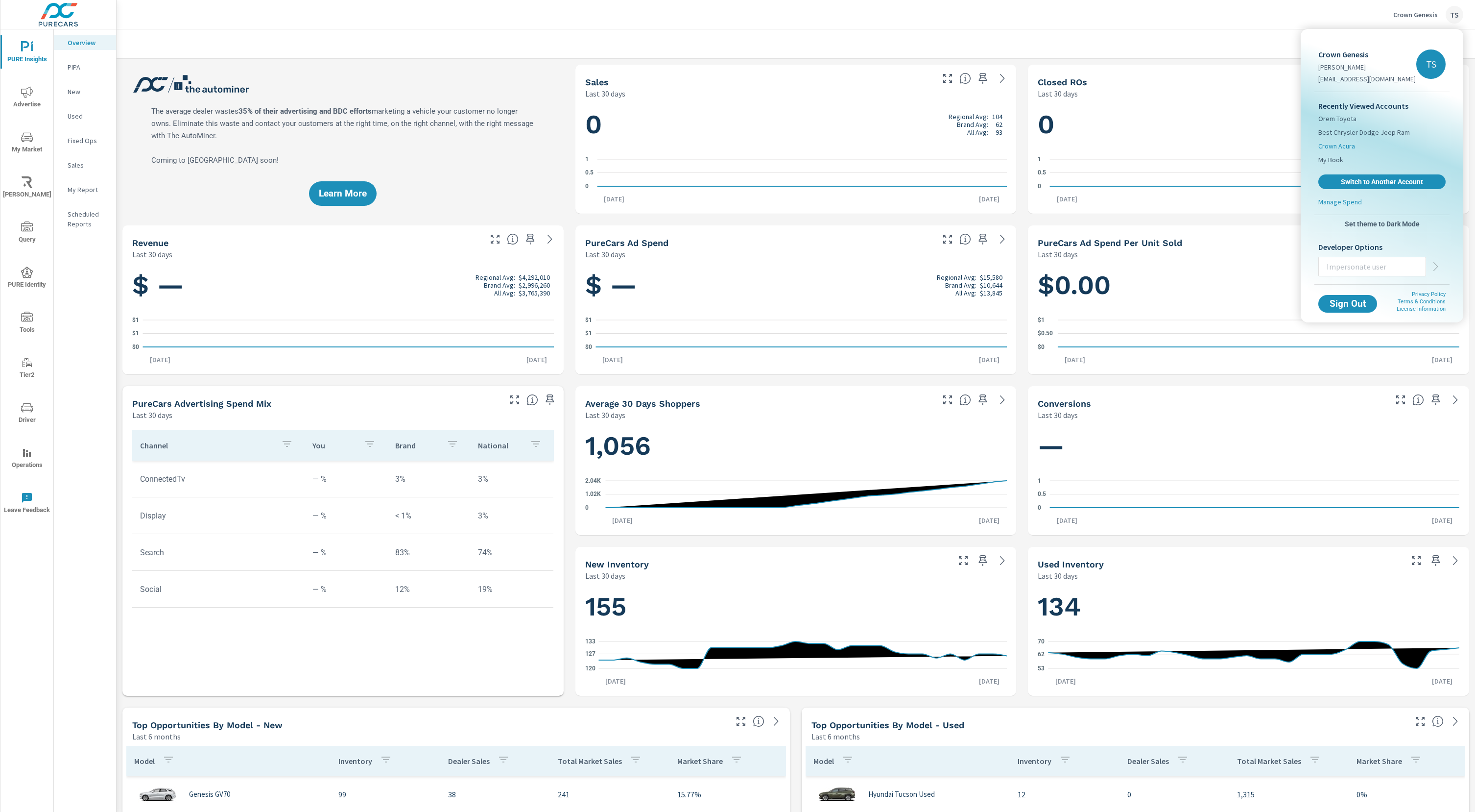
click at [1347, 151] on li "Crown Acura" at bounding box center [1382, 145] width 128 height 14
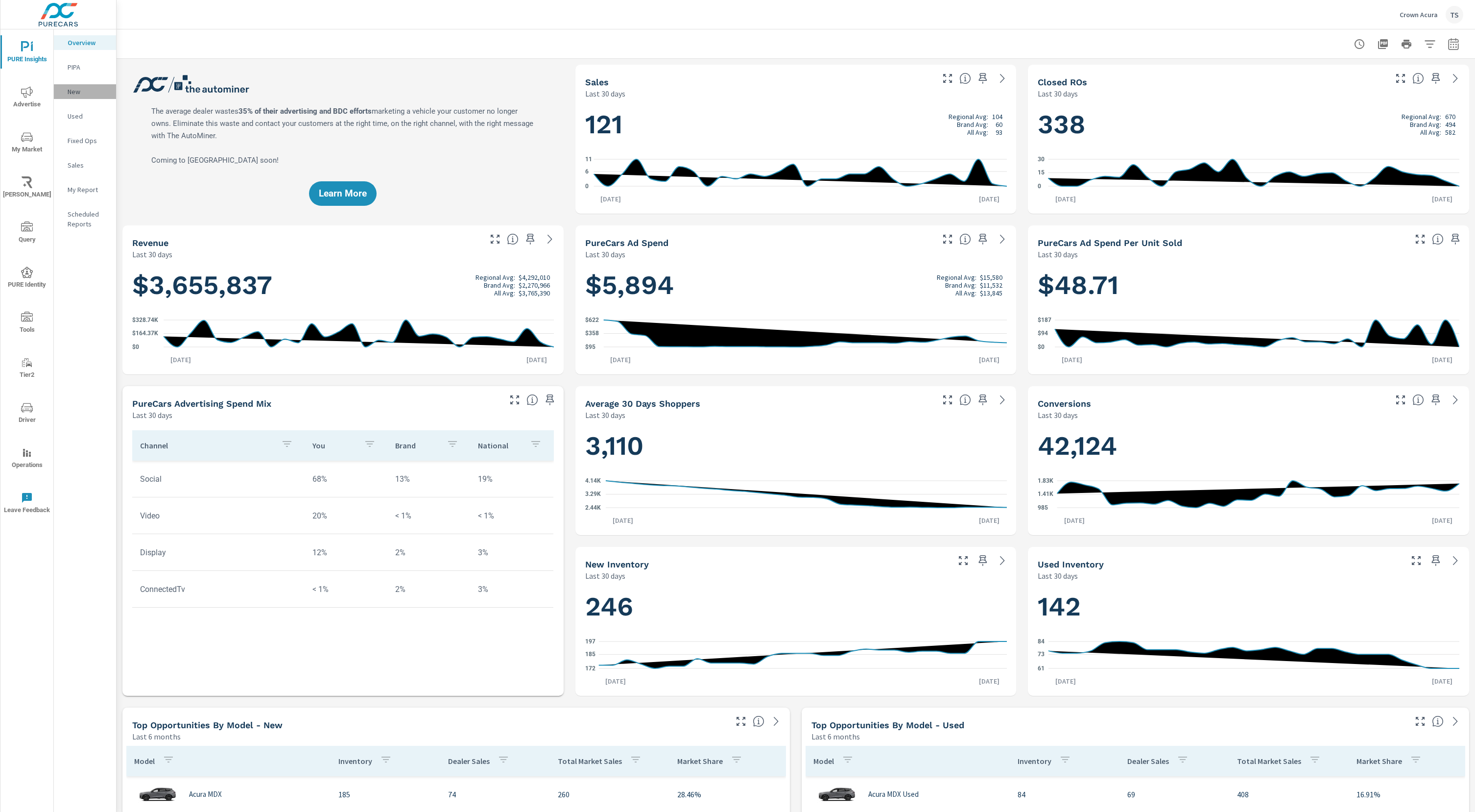
click at [90, 92] on p "New" at bounding box center [88, 92] width 41 height 10
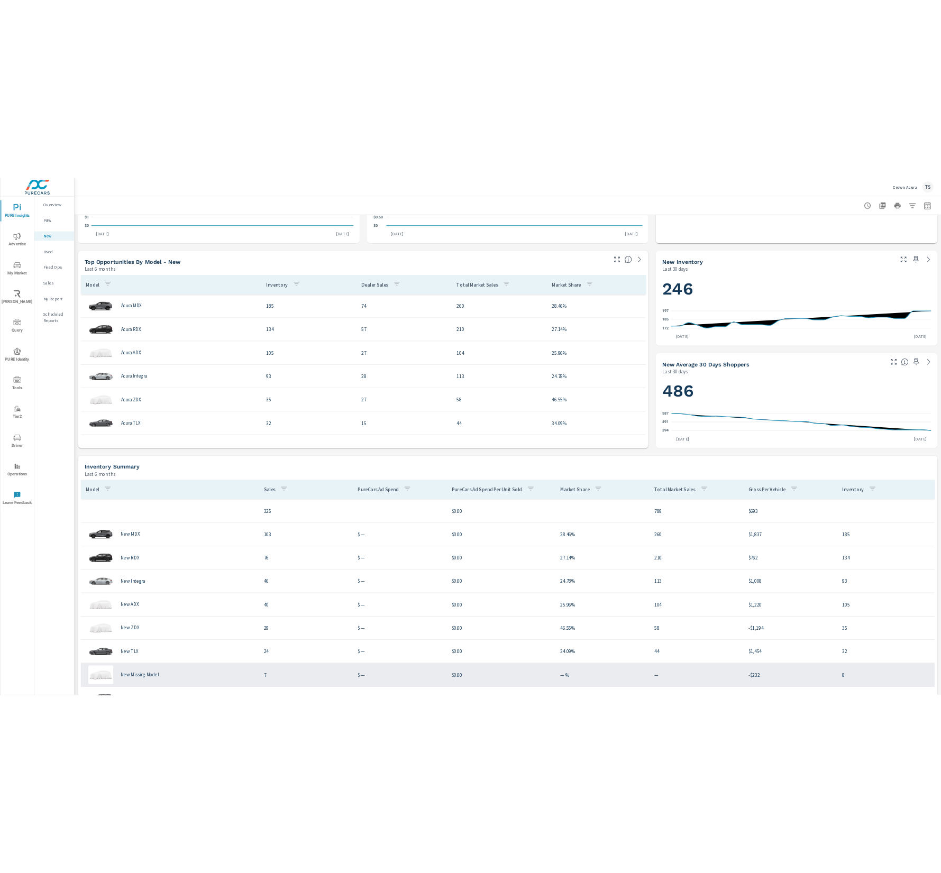
scroll to position [401, 0]
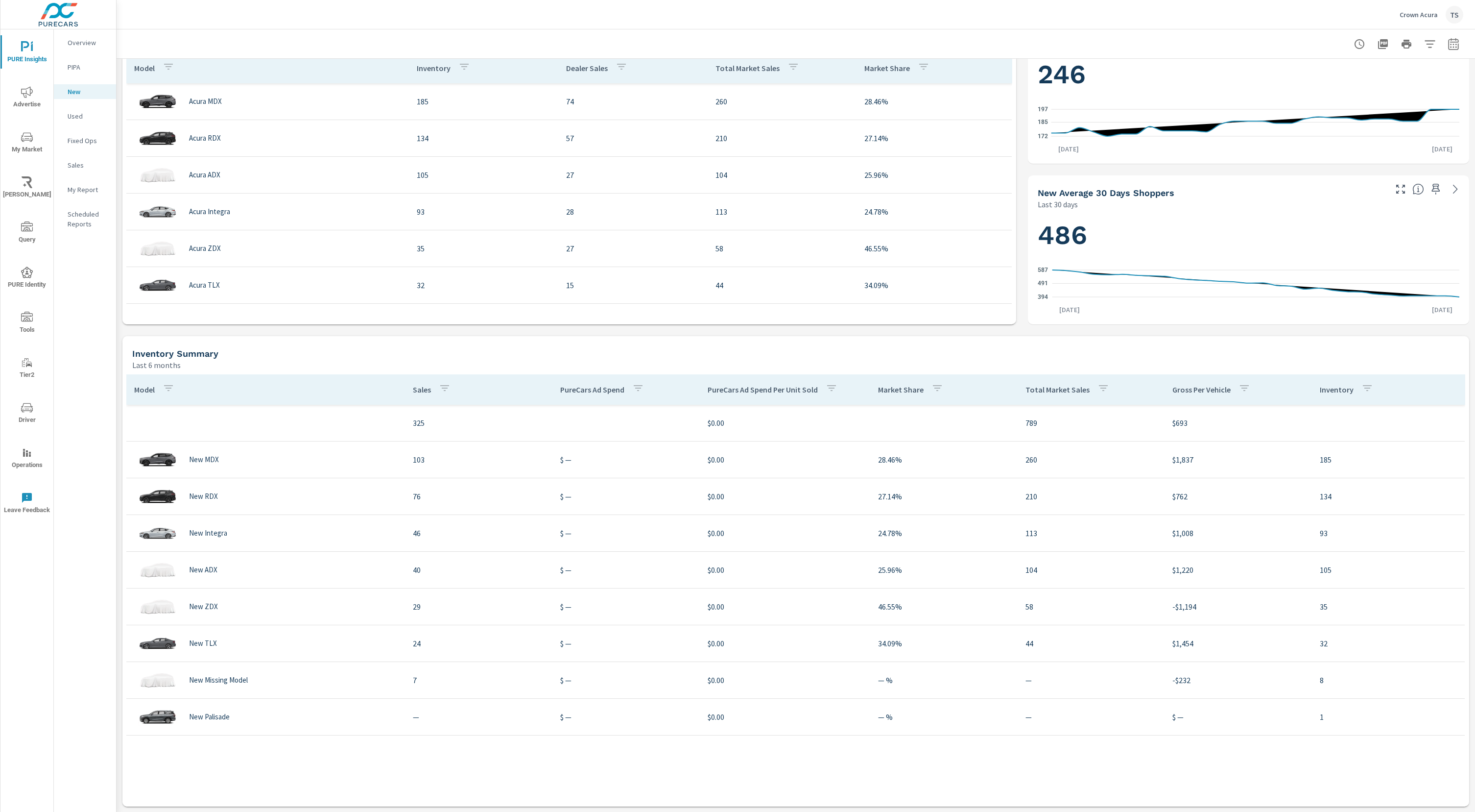
click at [32, 144] on span "My Market" at bounding box center [27, 144] width 47 height 24
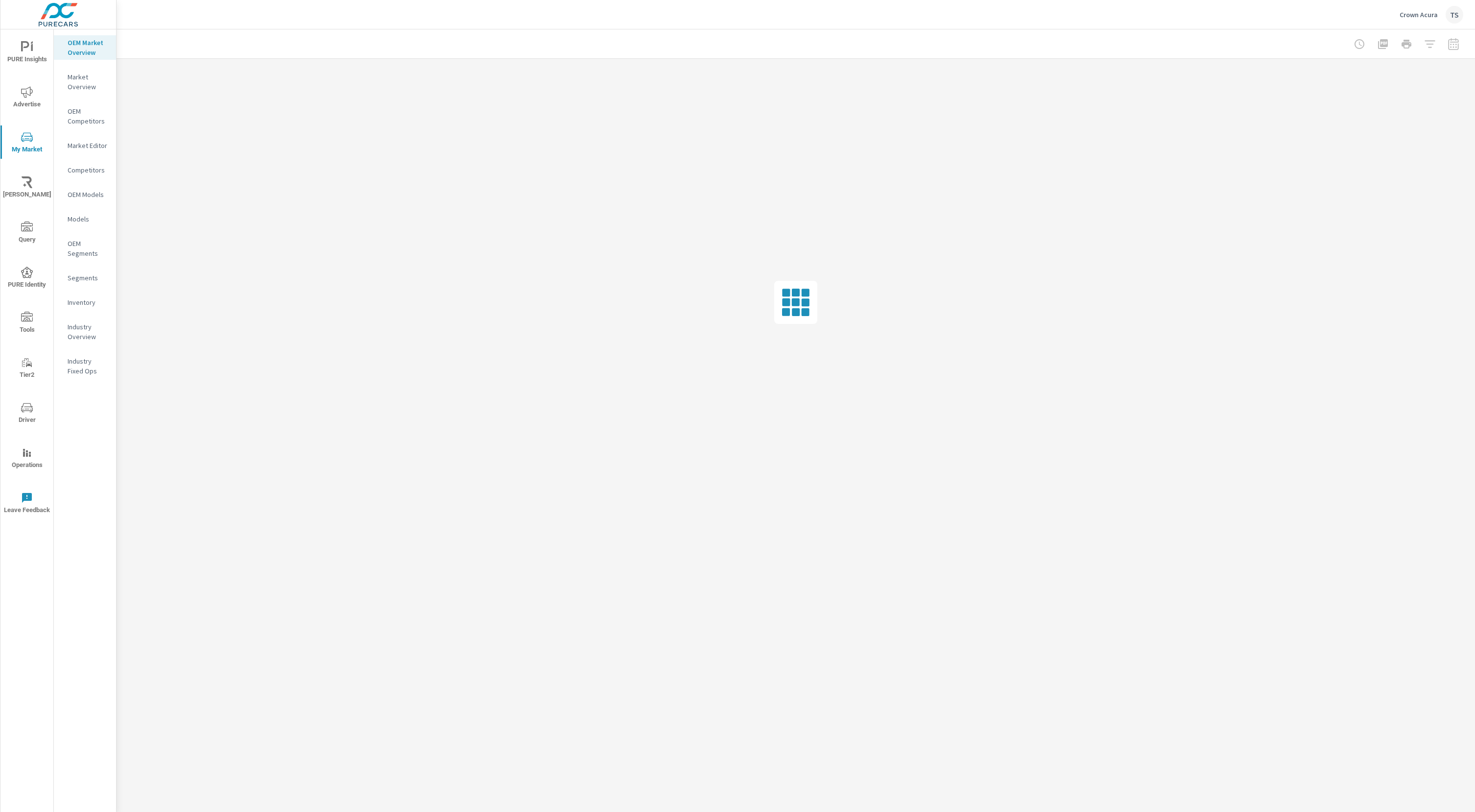
click at [89, 322] on p "Industry Overview" at bounding box center [88, 331] width 41 height 19
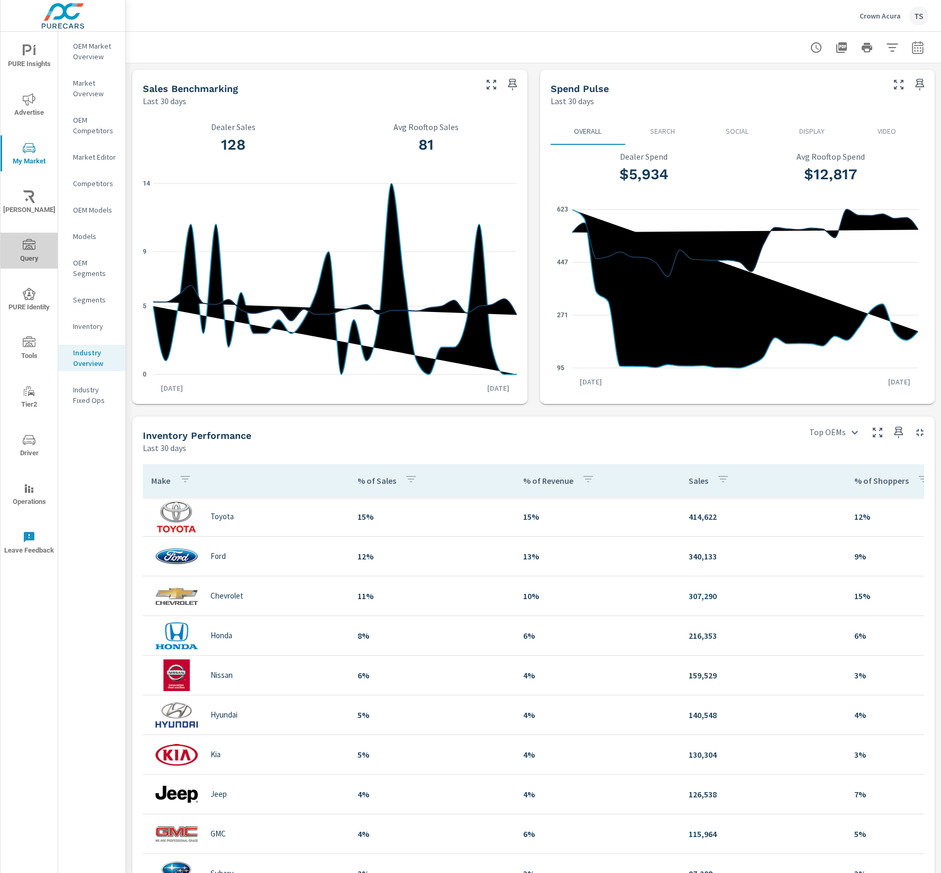
click at [30, 261] on span "Query" at bounding box center [29, 252] width 51 height 26
